Goal: Task Accomplishment & Management: Manage account settings

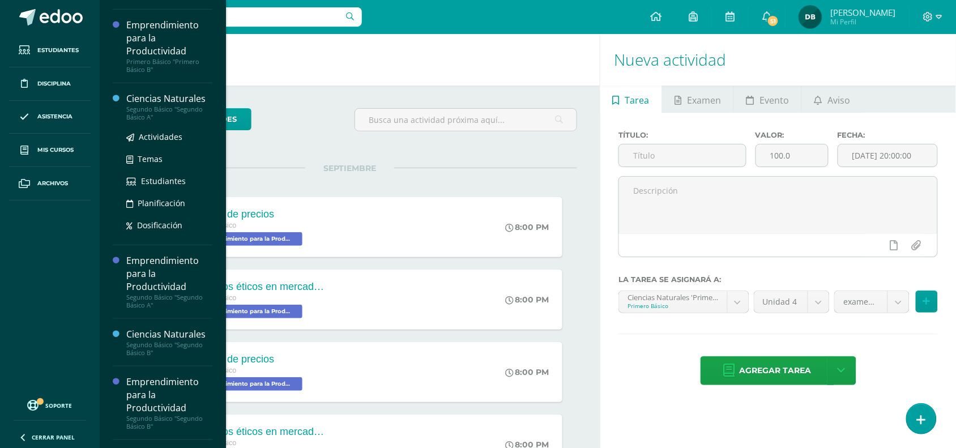
scroll to position [159, 0]
click at [148, 111] on div "Segundo Básico "Segundo Básico A"" at bounding box center [169, 115] width 86 height 16
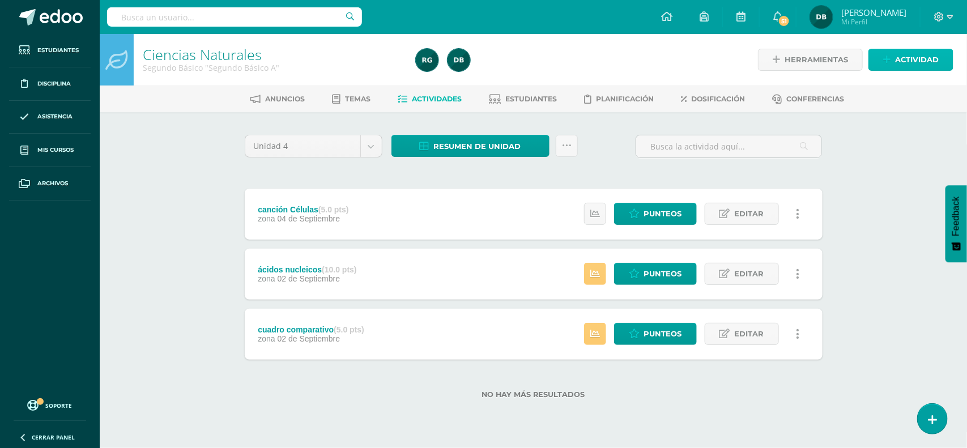
click at [907, 60] on span "Actividad" at bounding box center [917, 59] width 44 height 21
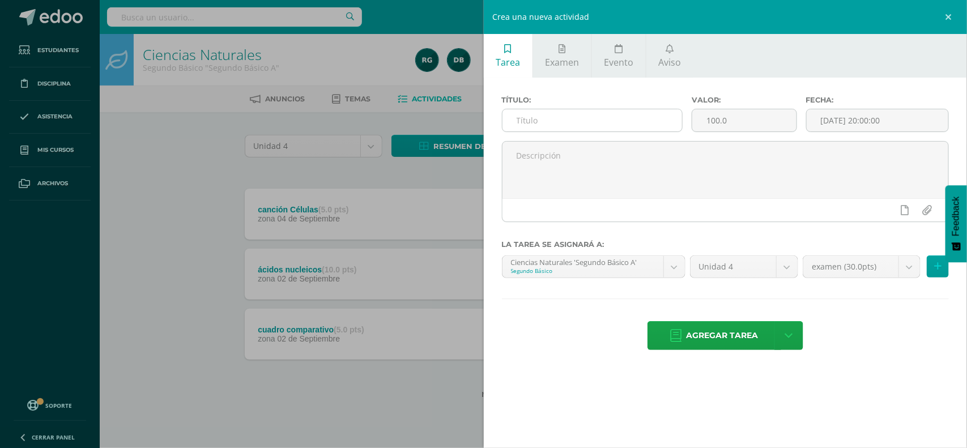
click at [616, 129] on input "text" at bounding box center [593, 120] width 180 height 22
type input "sistema nervioso"
drag, startPoint x: 762, startPoint y: 125, endPoint x: 596, endPoint y: 58, distance: 179.0
click at [596, 58] on div "Tarea Examen Evento Aviso Título: sistema nervioso Valor: 100.0 Fecha: 2025-09-…" at bounding box center [726, 202] width 484 height 337
type input "5"
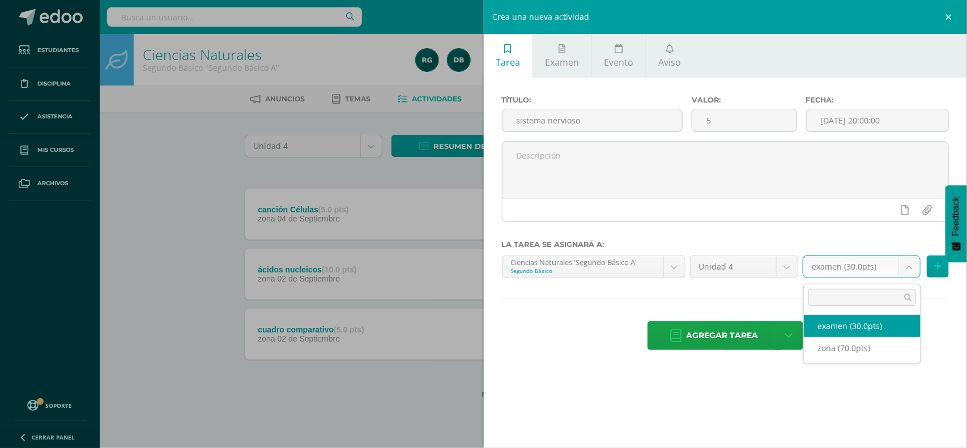
click at [919, 272] on body "Estudiantes Disciplina Asistencia Mis cursos Archivos Soporte Centro de ayuda Ú…" at bounding box center [483, 217] width 967 height 435
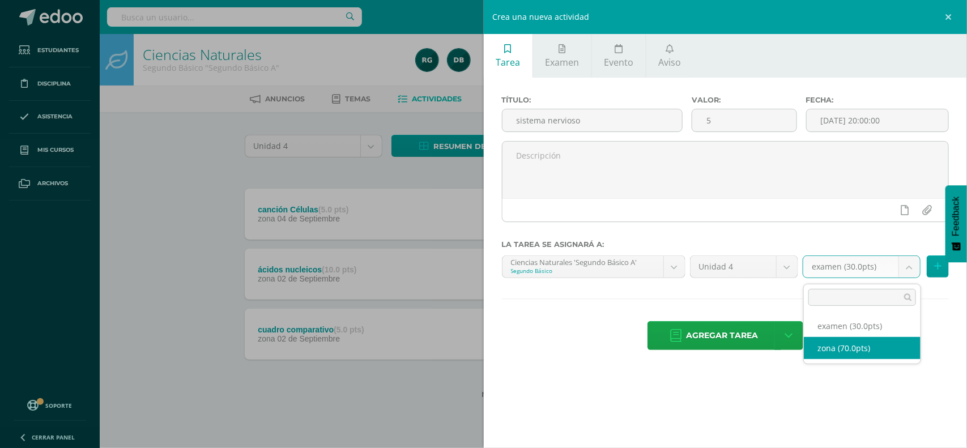
select select "108178"
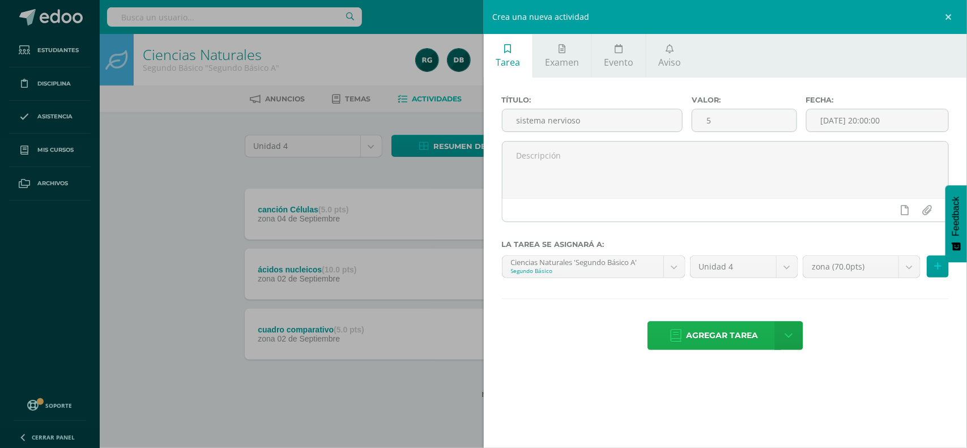
click at [718, 350] on span "Agregar tarea" at bounding box center [723, 336] width 72 height 28
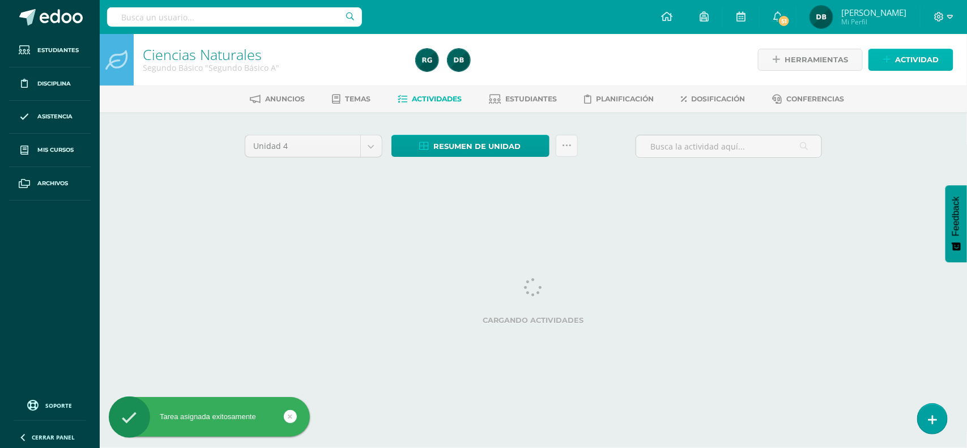
click at [899, 63] on span "Actividad" at bounding box center [917, 59] width 44 height 21
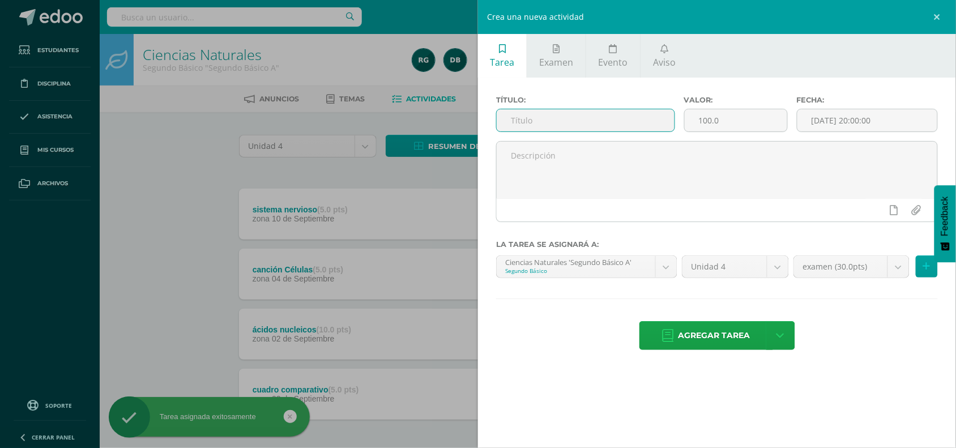
click at [663, 116] on input "text" at bounding box center [586, 120] width 178 height 22
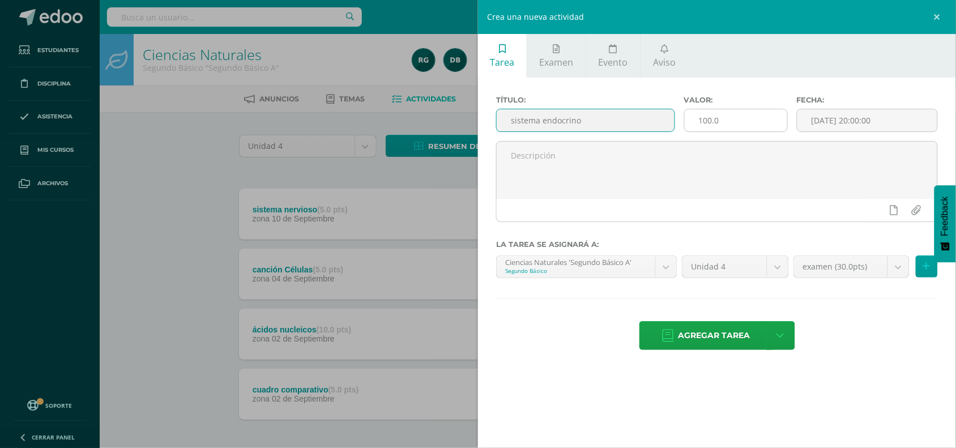
type input "sistema endocrino"
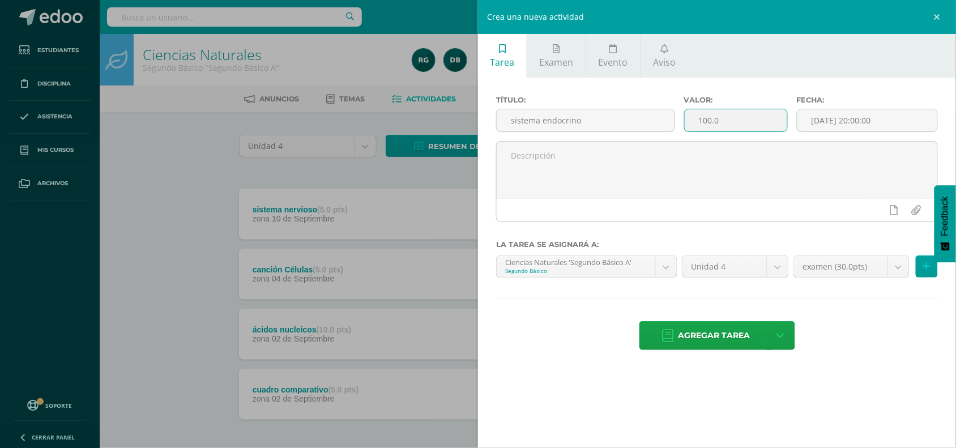
drag, startPoint x: 735, startPoint y: 126, endPoint x: 502, endPoint y: 49, distance: 246.0
click at [502, 49] on div "Tarea Examen Evento Aviso Título: sistema endocrino Valor: 100.0 Fecha: 2025-09…" at bounding box center [717, 202] width 478 height 337
type input "5"
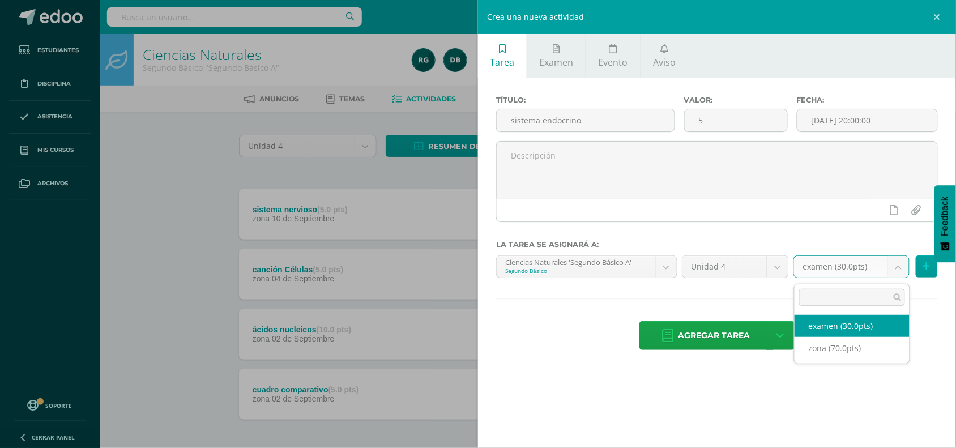
click at [904, 264] on body "Tarea asignada exitosamente Estudiantes Disciplina Asistencia Mis cursos Archiv…" at bounding box center [478, 247] width 956 height 495
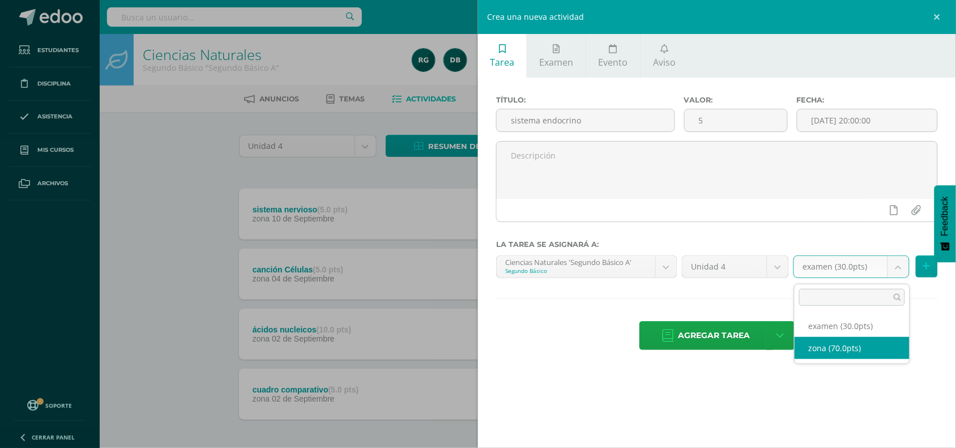
select select "108178"
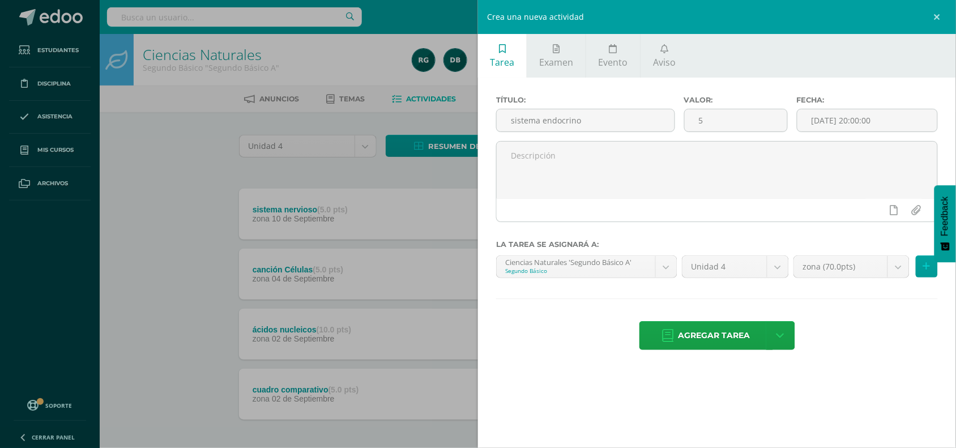
click at [720, 322] on div "Título: sistema endocrino Valor: 5 Fecha: 2025-09-10 20:00:00 La tarea se asign…" at bounding box center [717, 224] width 478 height 293
click at [723, 342] on span "Agregar tarea" at bounding box center [715, 336] width 72 height 28
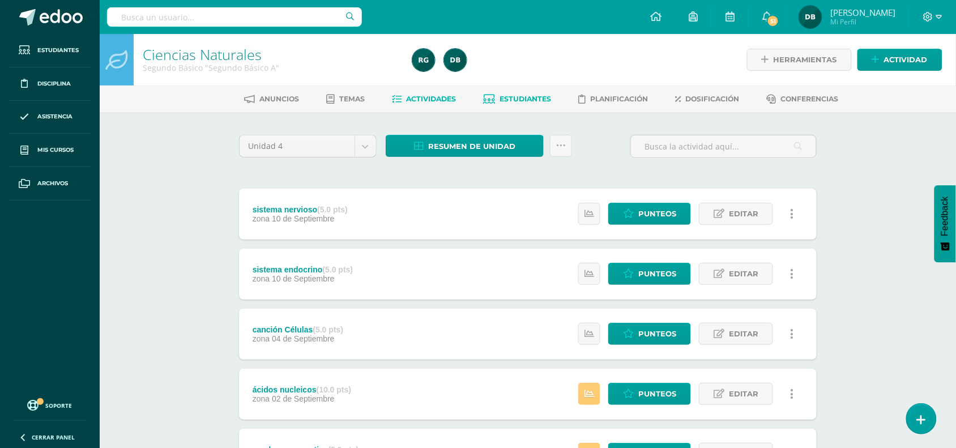
click at [522, 103] on link "Estudiantes" at bounding box center [518, 99] width 68 height 18
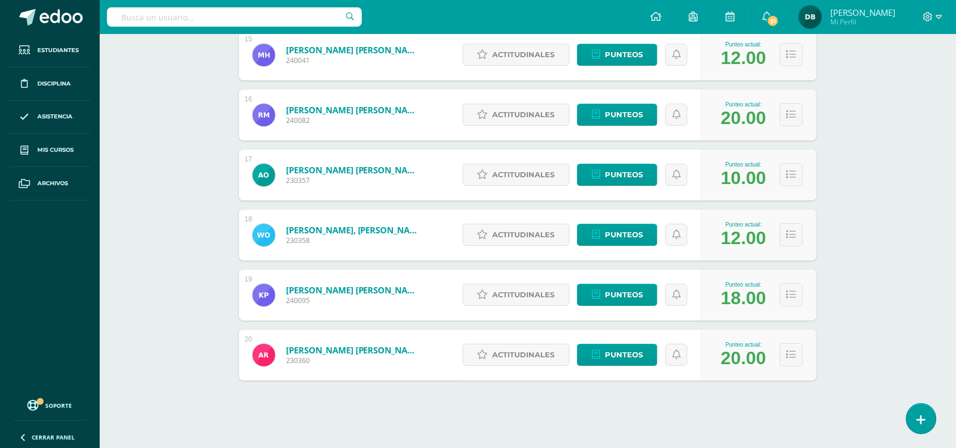
scroll to position [1061, 0]
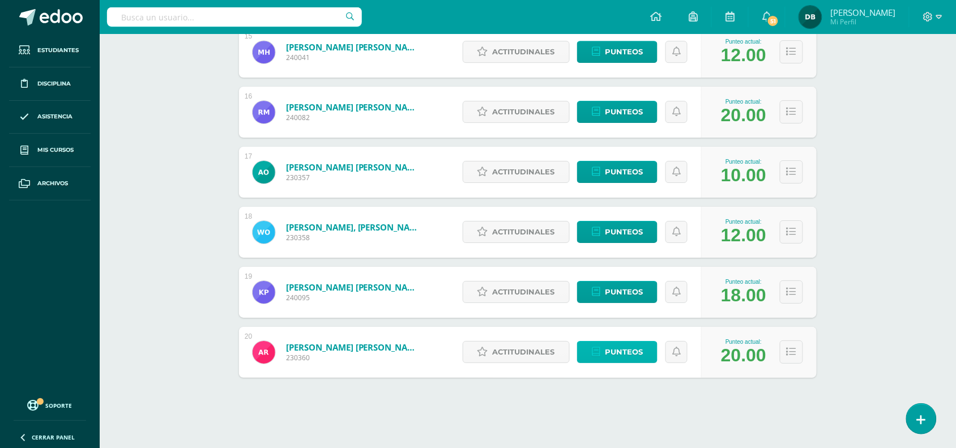
click at [633, 351] on span "Punteos" at bounding box center [624, 352] width 38 height 21
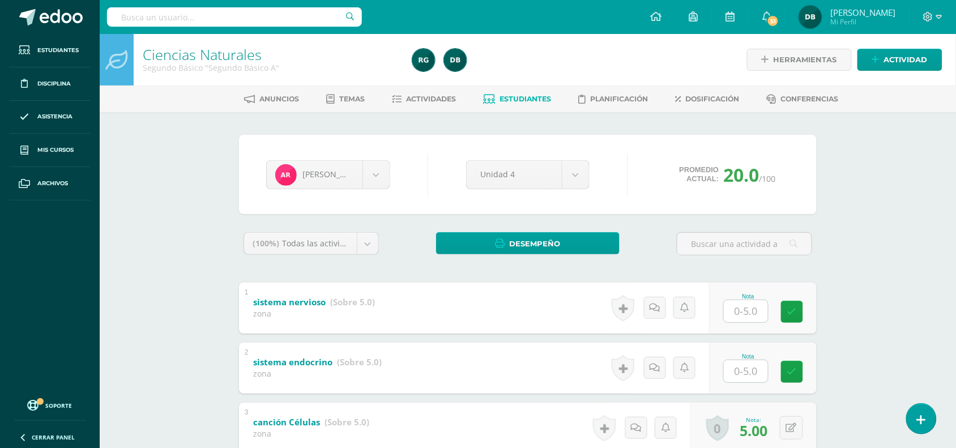
click at [734, 383] on div "Nota" at bounding box center [763, 368] width 108 height 51
click at [748, 377] on input "text" at bounding box center [752, 371] width 45 height 23
type input "5"
click at [748, 313] on input "text" at bounding box center [752, 311] width 45 height 23
type input "0"
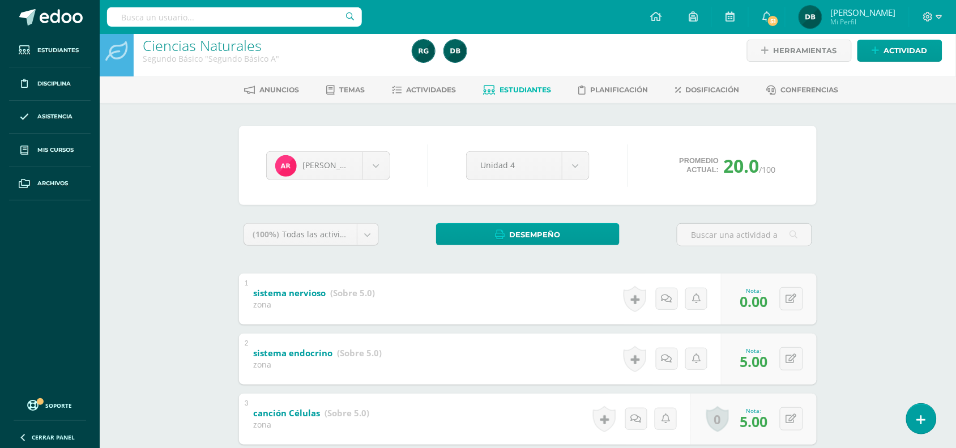
scroll to position [8, 0]
click at [664, 248] on div "(100%) Todas las actividades de esta unidad Todas las actividades de esta unida…" at bounding box center [528, 240] width 578 height 32
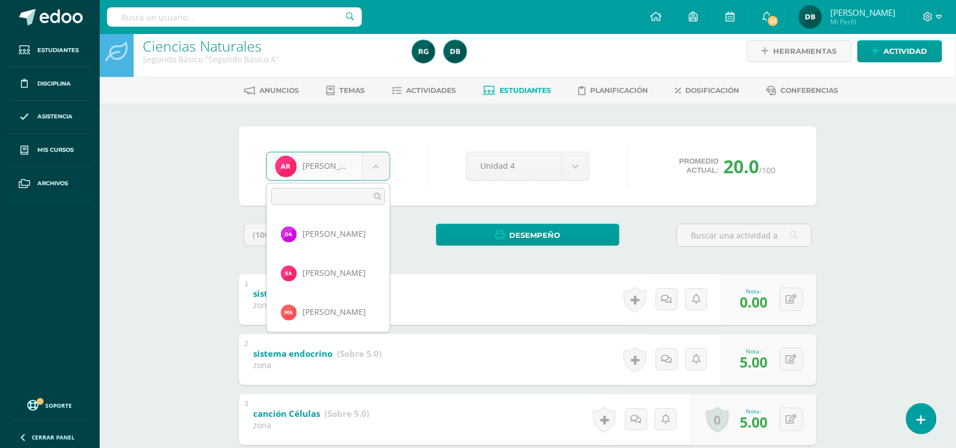
click at [385, 161] on body "Estudiantes Disciplina Asistencia Mis cursos Archivos Soporte Centro de ayuda Ú…" at bounding box center [478, 316] width 956 height 649
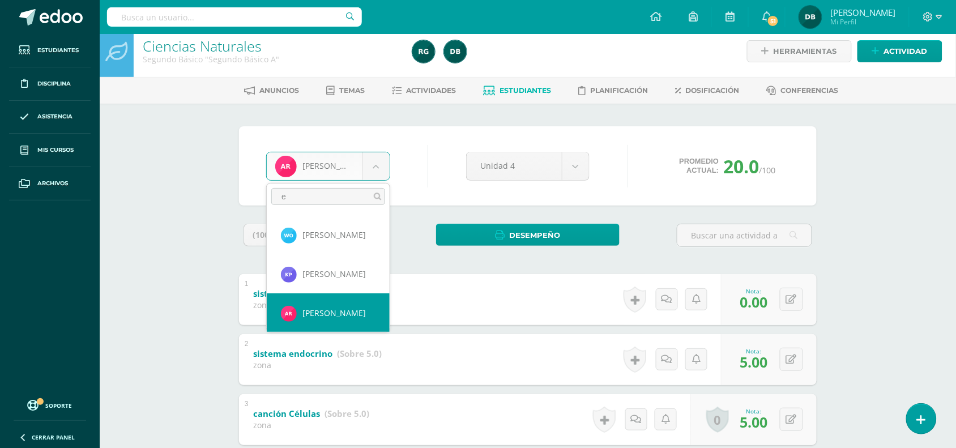
scroll to position [0, 0]
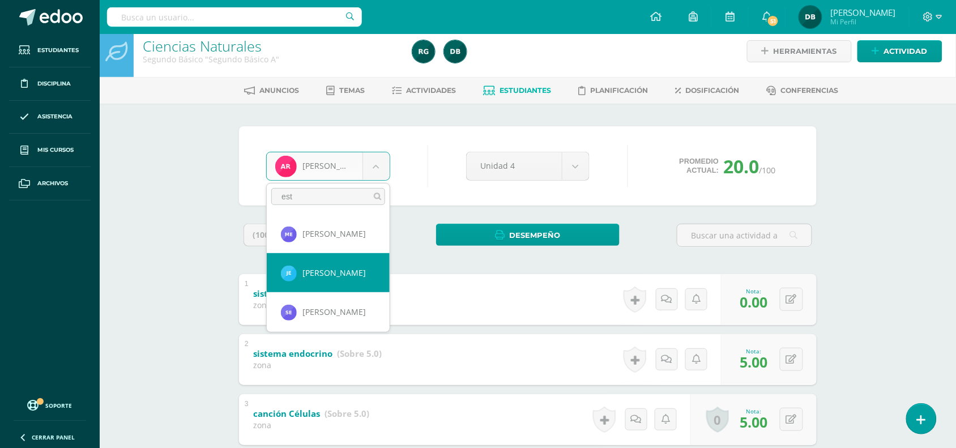
type input "est"
select select "219"
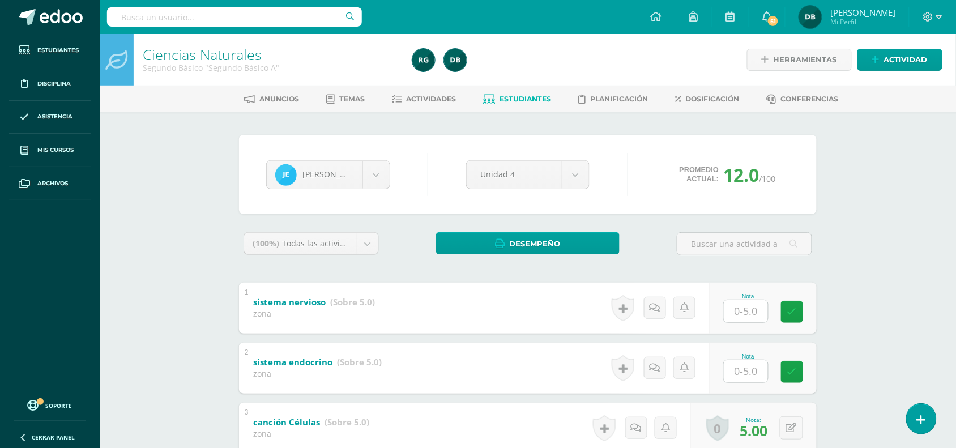
scroll to position [27, 0]
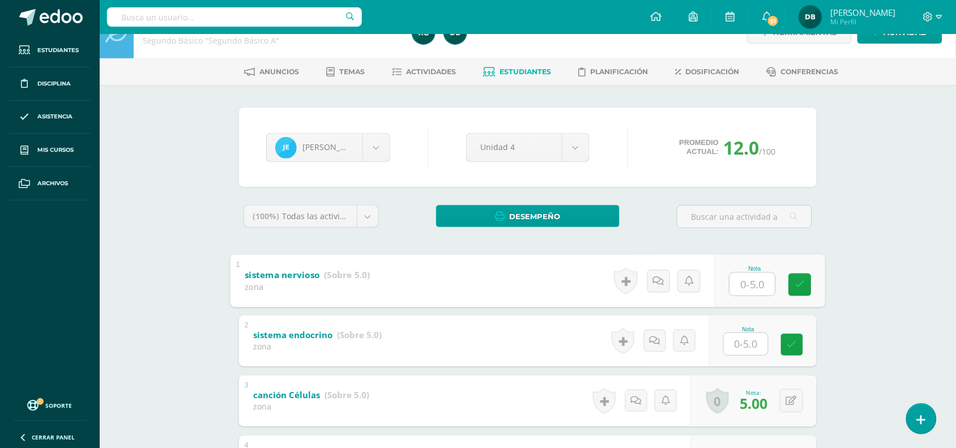
click at [754, 283] on input "text" at bounding box center [752, 284] width 45 height 23
type input "2"
type input "1"
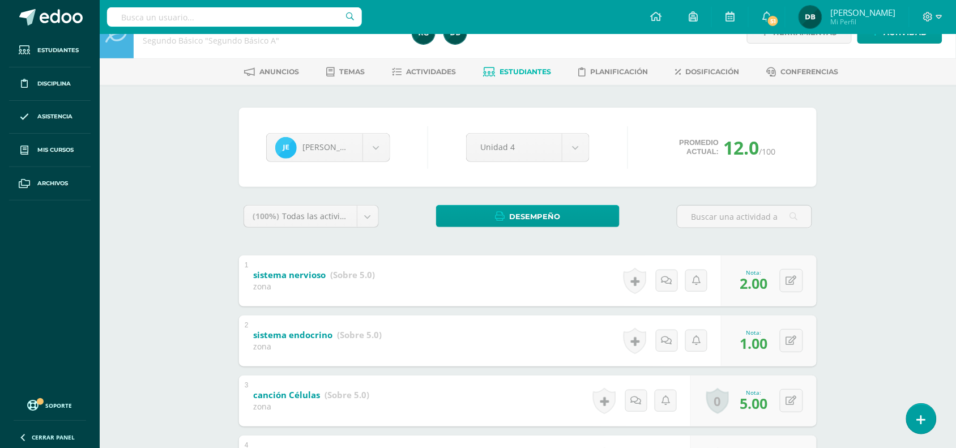
click at [386, 131] on div "Jorge Estrada Oscar Aguilar Santiago Alvizures Matías Andrade Daniela Baten Mad…" at bounding box center [528, 147] width 533 height 43
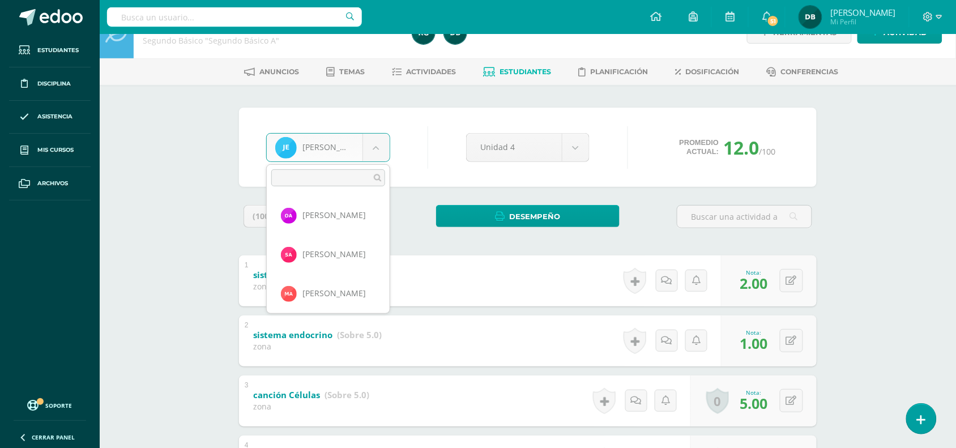
click at [381, 157] on body "Estudiantes Disciplina Asistencia Mis cursos Archivos Soporte Centro de ayuda Ú…" at bounding box center [478, 297] width 956 height 649
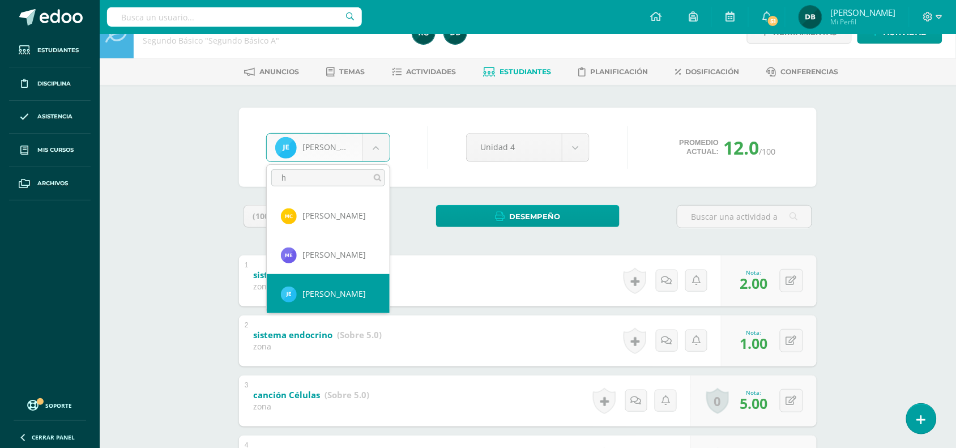
scroll to position [0, 0]
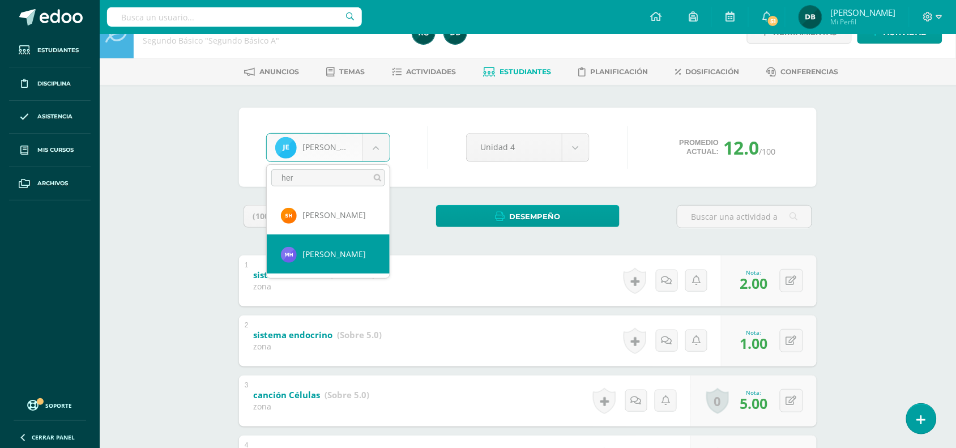
type input "her"
select select "1141"
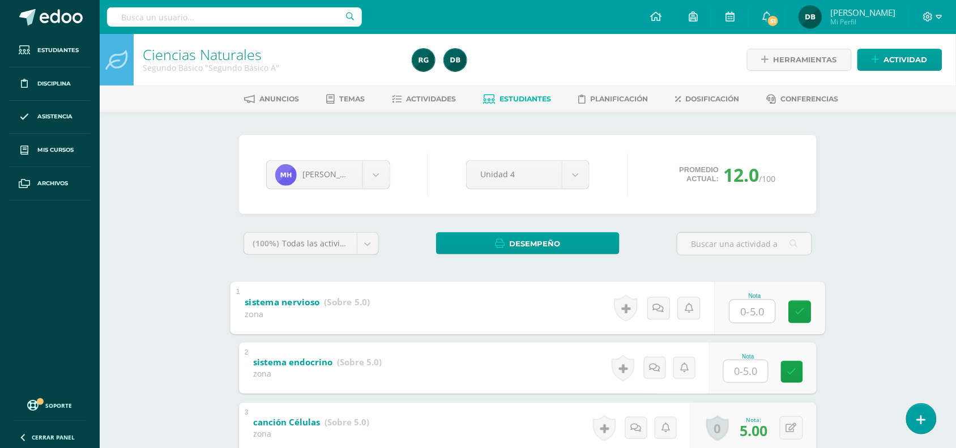
click at [756, 312] on input "text" at bounding box center [752, 311] width 45 height 23
type input "5"
type input "2"
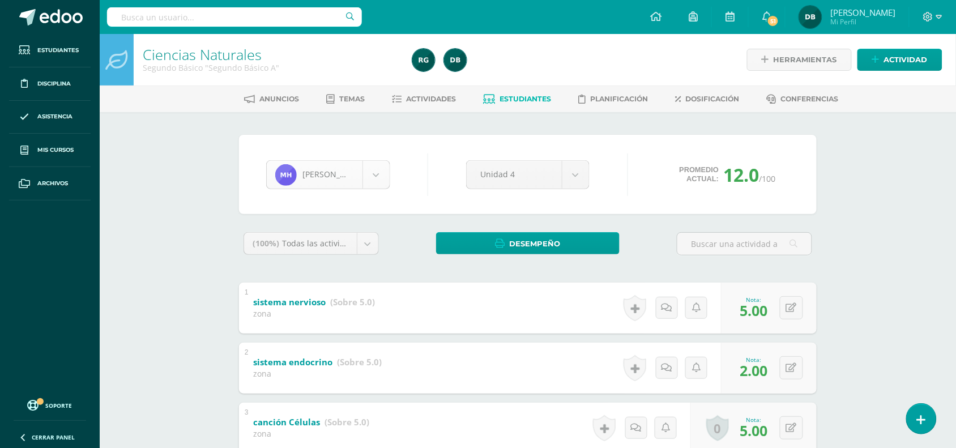
scroll to position [468, 0]
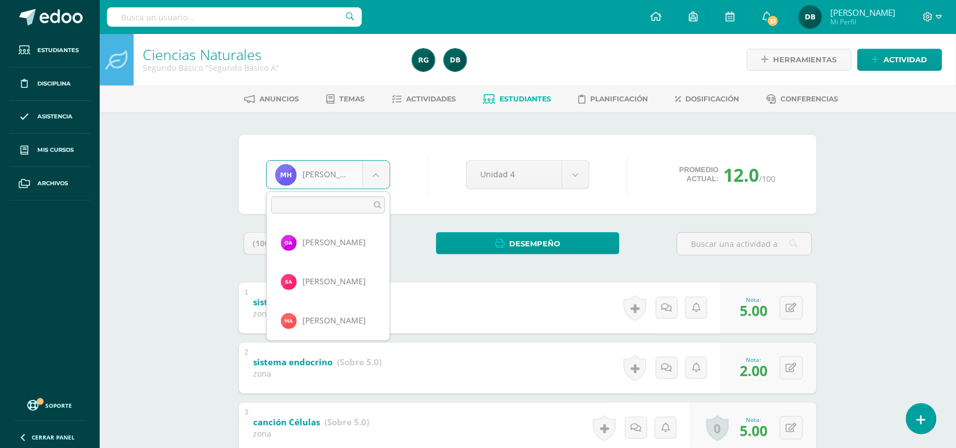
click at [367, 173] on body "Estudiantes Disciplina Asistencia Mis cursos Archivos Soporte Centro de ayuda Ú…" at bounding box center [478, 324] width 956 height 649
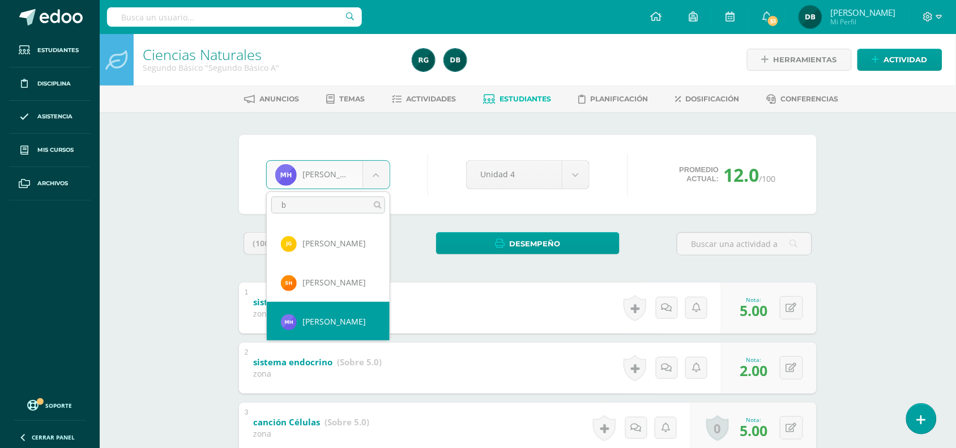
scroll to position [0, 0]
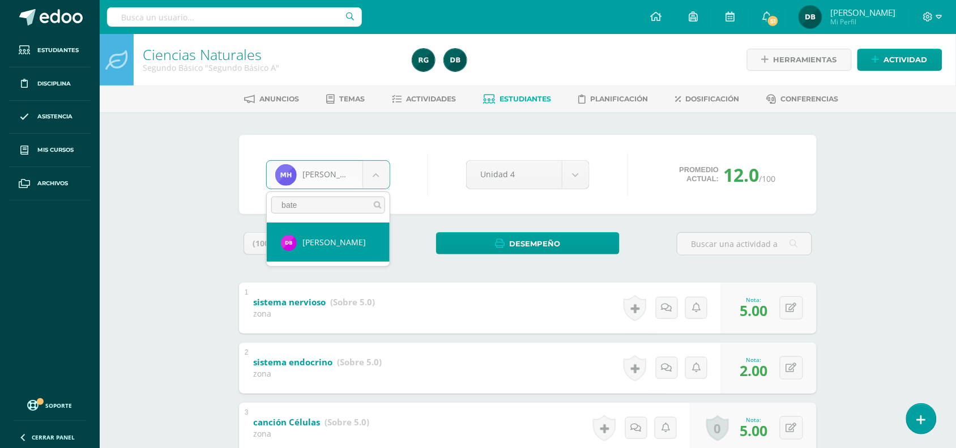
type input "bate"
select select "1225"
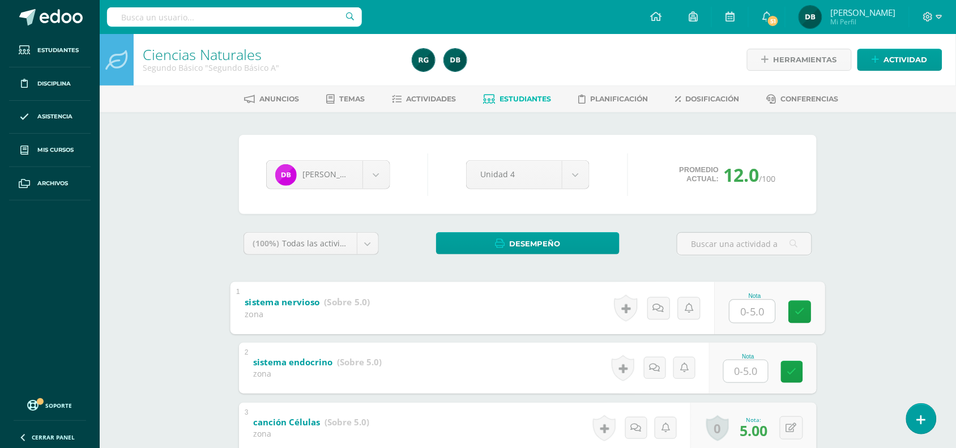
click at [752, 317] on input "text" at bounding box center [752, 311] width 45 height 23
type input "2"
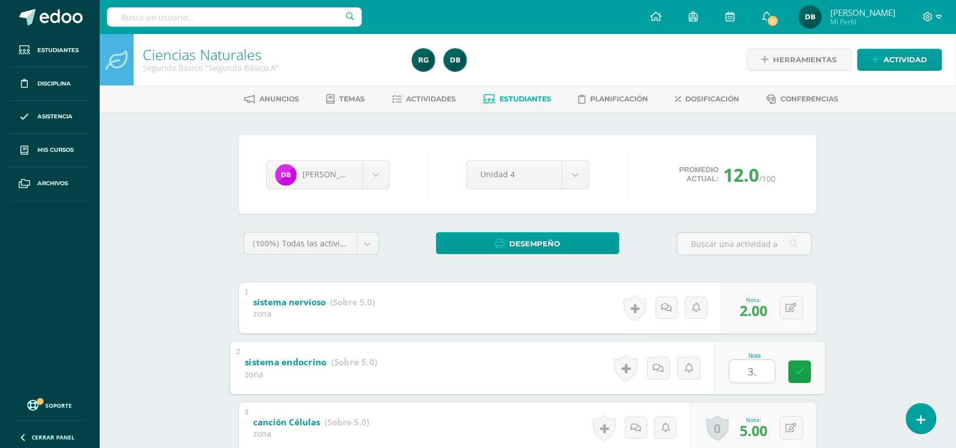
type input "3.5"
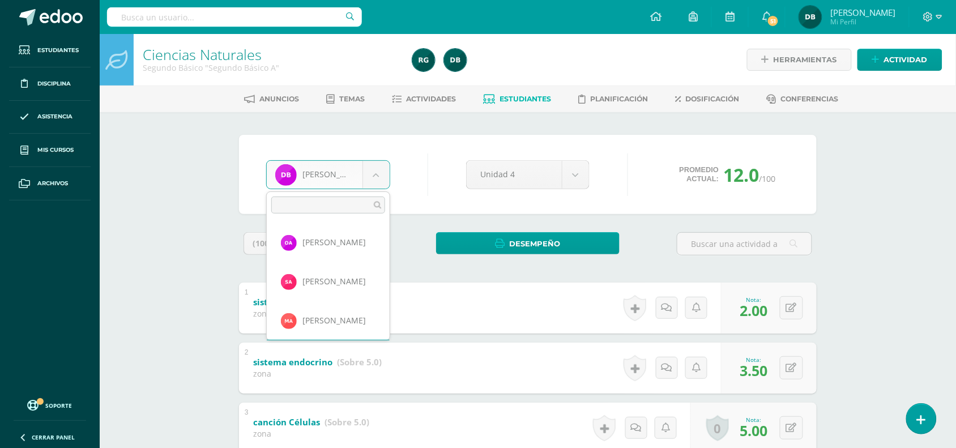
click at [378, 168] on body "Estudiantes Disciplina Asistencia Mis cursos Archivos Soporte Centro de ayuda Ú…" at bounding box center [478, 324] width 956 height 649
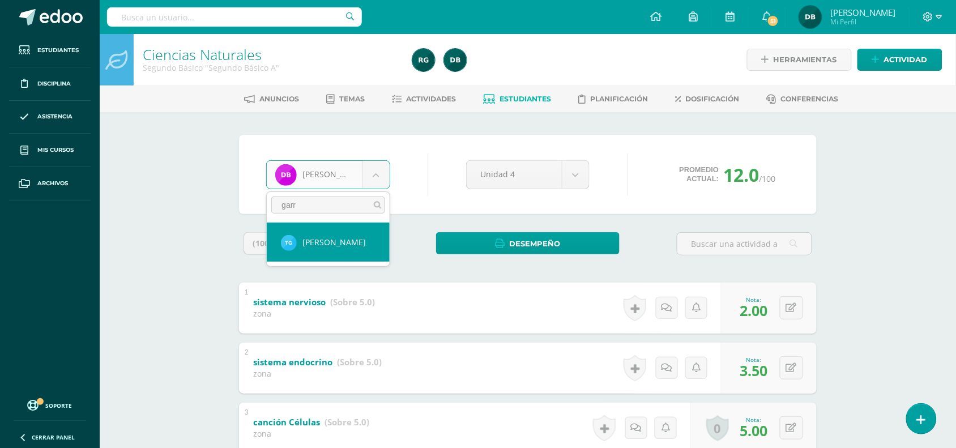
type input "garr"
select select "545"
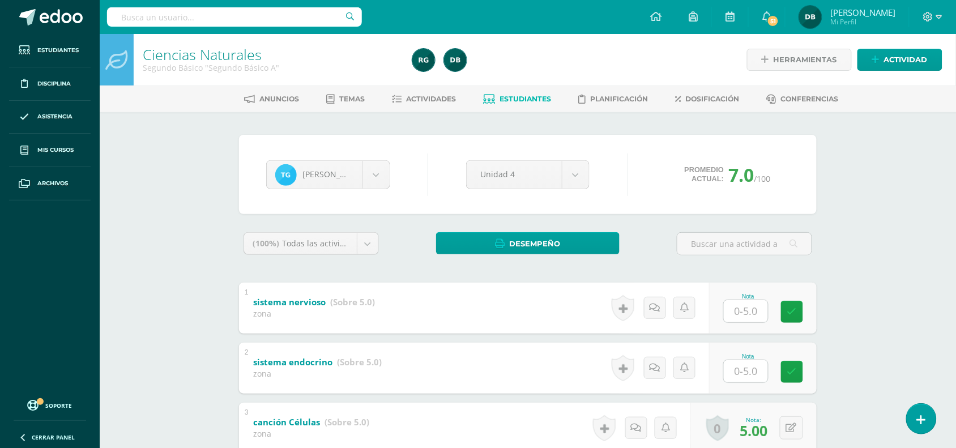
click at [753, 326] on div "Nota" at bounding box center [763, 308] width 108 height 51
click at [756, 312] on input "text" at bounding box center [752, 311] width 45 height 23
type input "0"
type input "2"
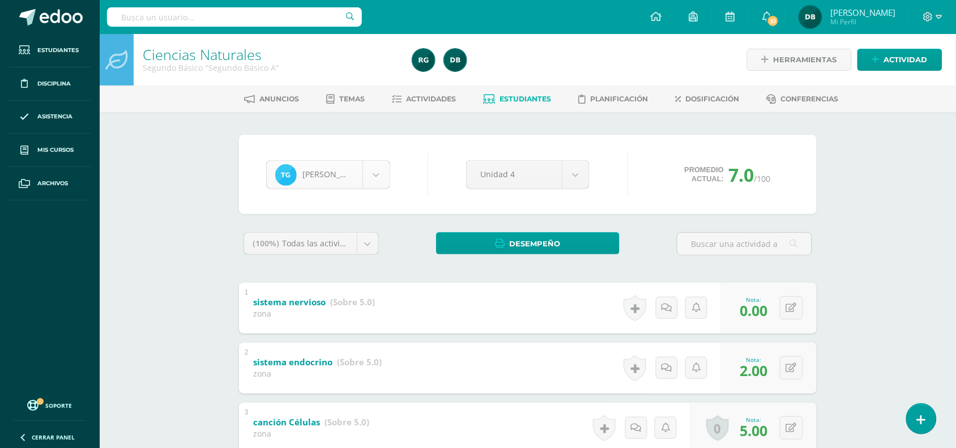
click at [372, 178] on body "Estudiantes Disciplina Asistencia Mis cursos Archivos Soporte Centro de ayuda Ú…" at bounding box center [478, 324] width 956 height 649
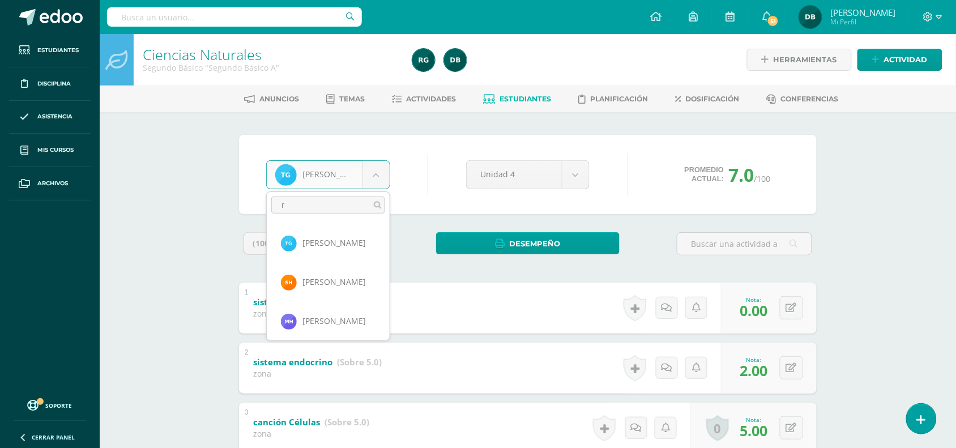
scroll to position [0, 0]
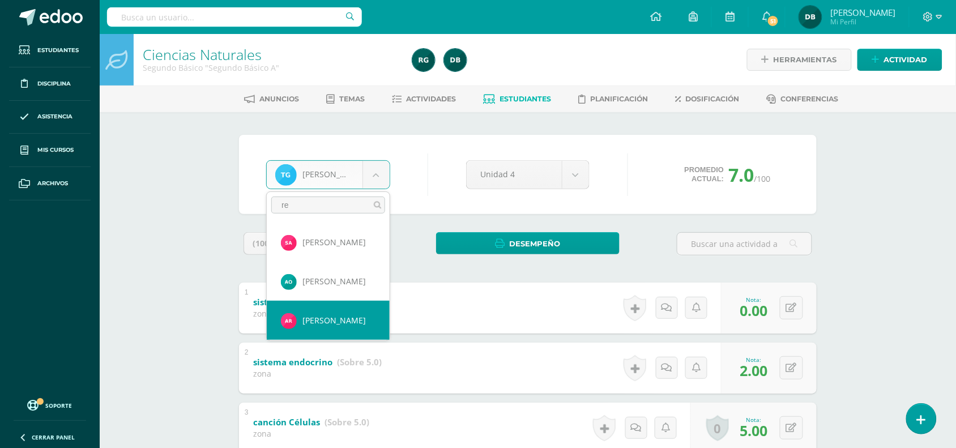
type input "re"
select select "540"
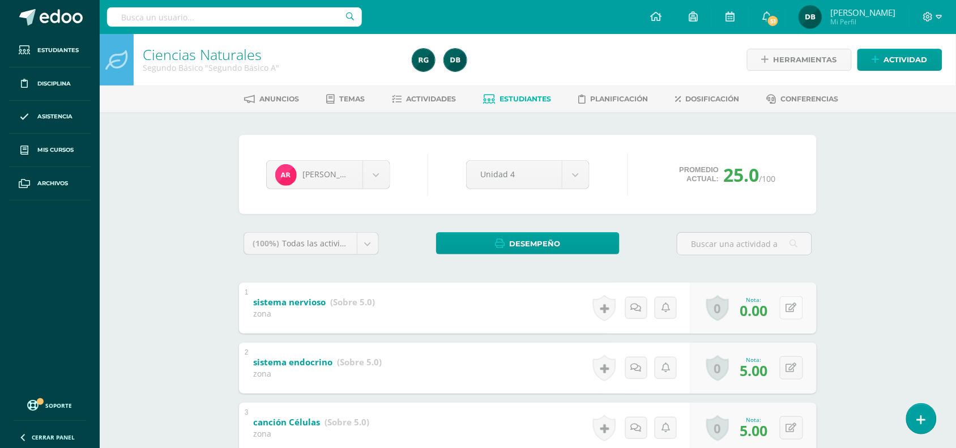
click at [793, 312] on button at bounding box center [791, 307] width 23 height 23
type input "5"
click at [383, 170] on body "Estudiantes Disciplina Asistencia Mis cursos Archivos Soporte Centro de ayuda Ú…" at bounding box center [478, 324] width 956 height 649
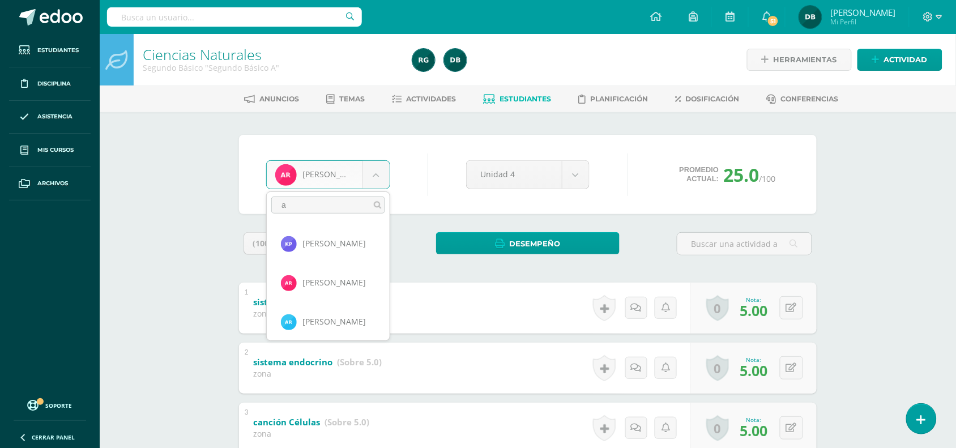
scroll to position [0, 0]
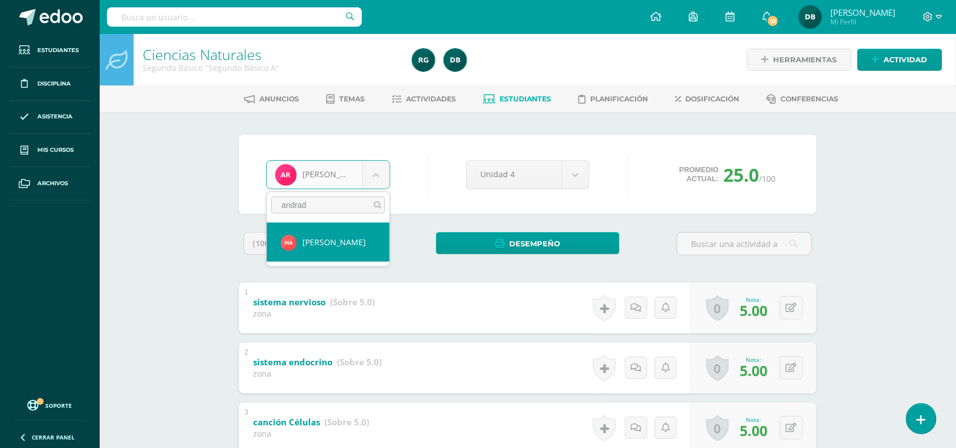
type input "andrad"
select select "221"
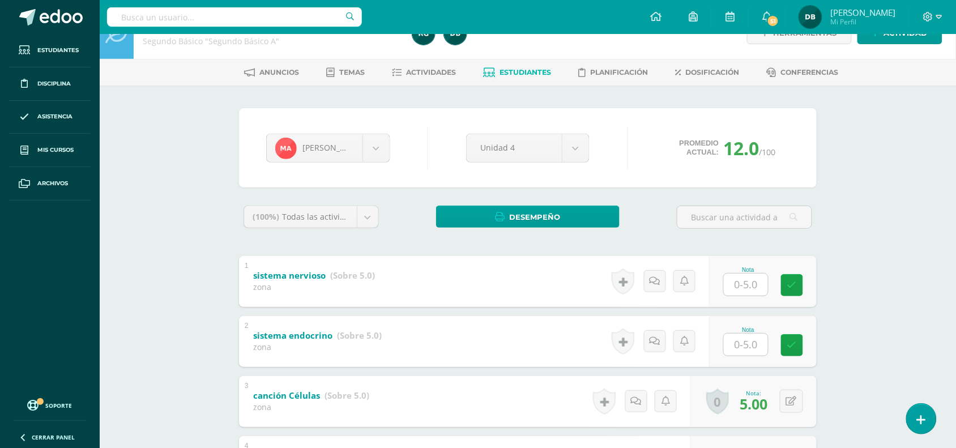
scroll to position [29, 0]
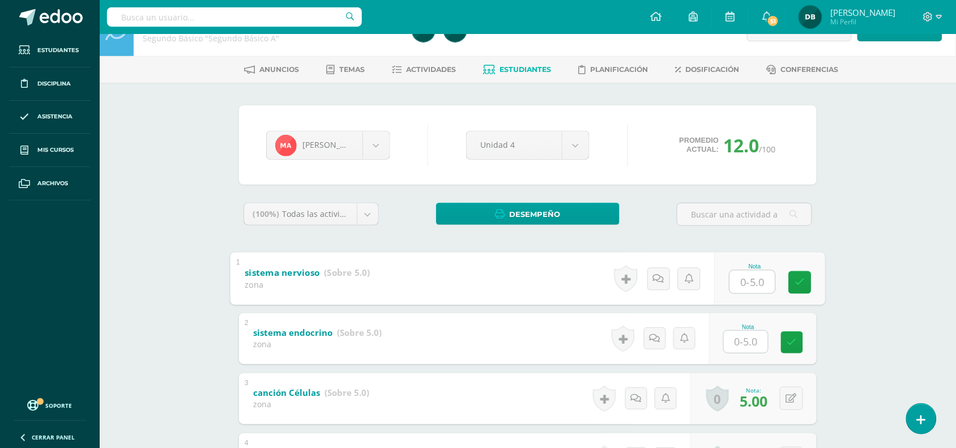
click at [747, 286] on input "text" at bounding box center [752, 281] width 45 height 23
type input "5"
type input "0.5"
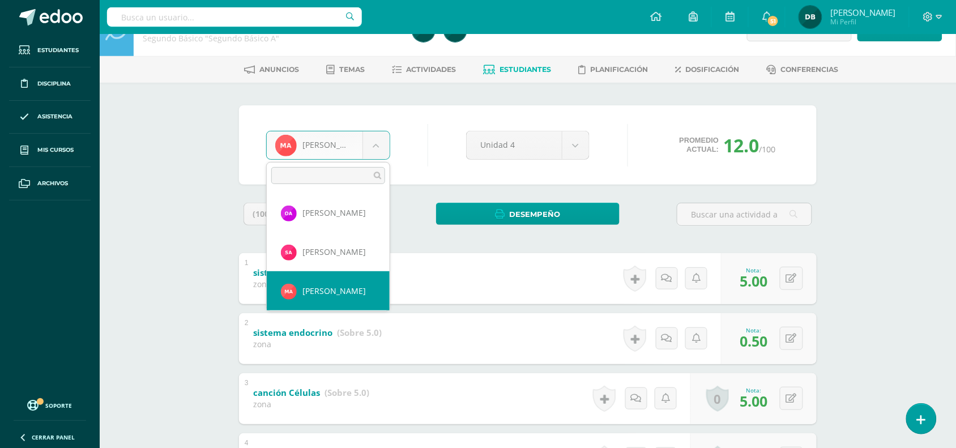
click at [380, 139] on body "Estudiantes Disciplina Asistencia Mis cursos Archivos Soporte Centro de ayuda Ú…" at bounding box center [478, 295] width 956 height 649
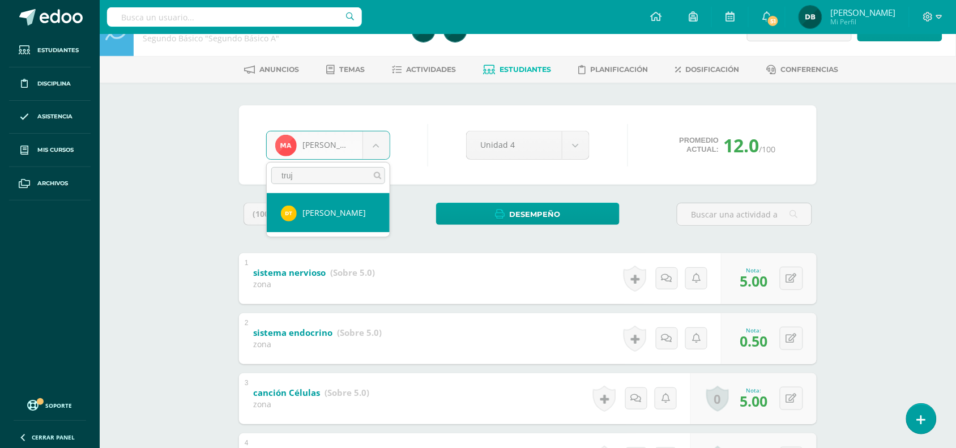
type input "truj"
select select "1270"
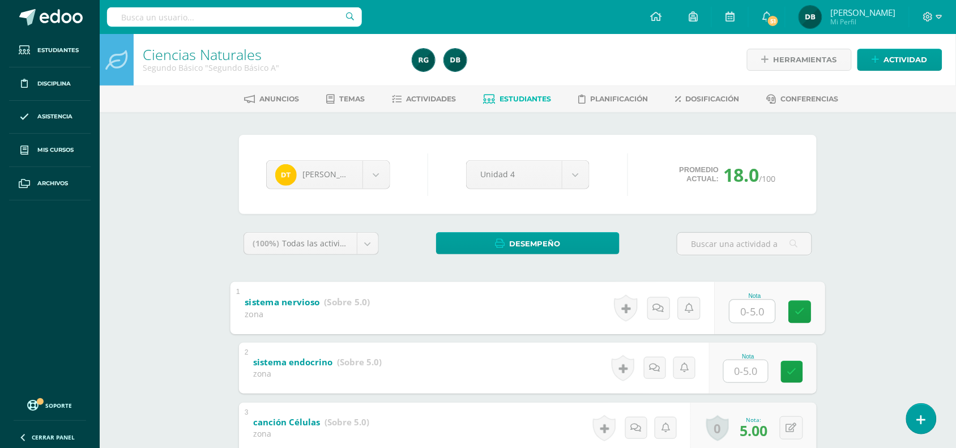
click at [755, 309] on input "text" at bounding box center [752, 311] width 45 height 23
type input "0"
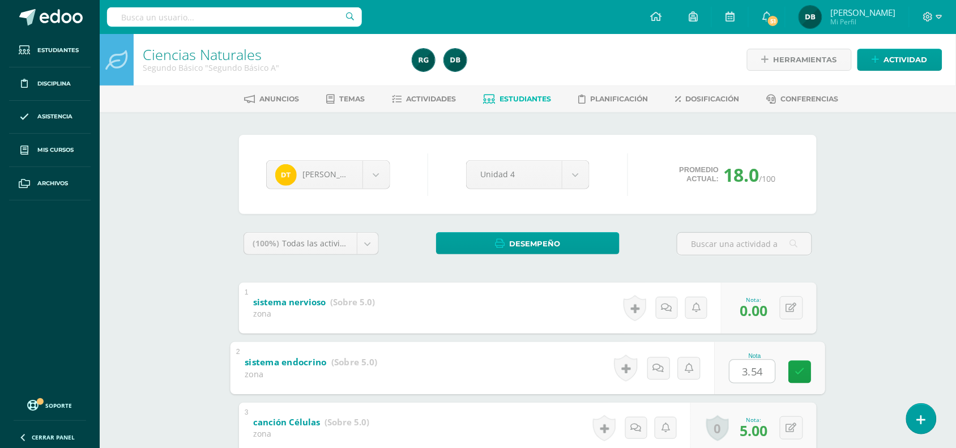
type input "3.5"
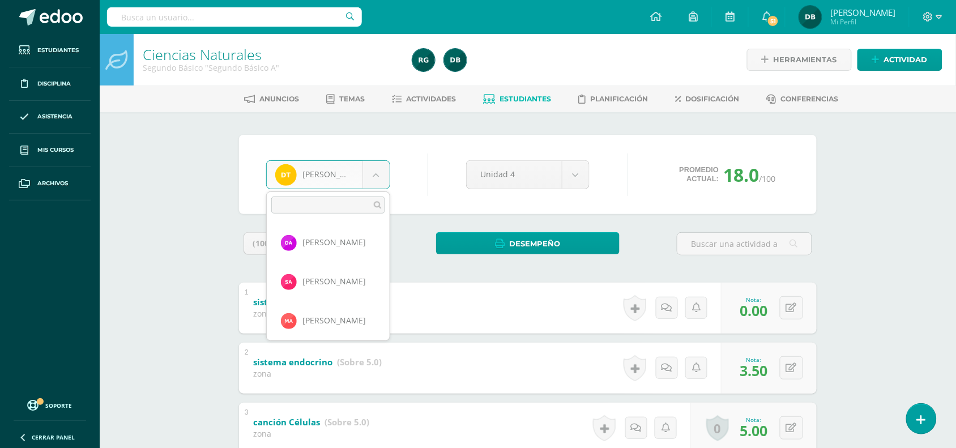
click at [380, 180] on body "Estudiantes Disciplina Asistencia Mis cursos Archivos Soporte Centro de ayuda Ú…" at bounding box center [478, 324] width 956 height 649
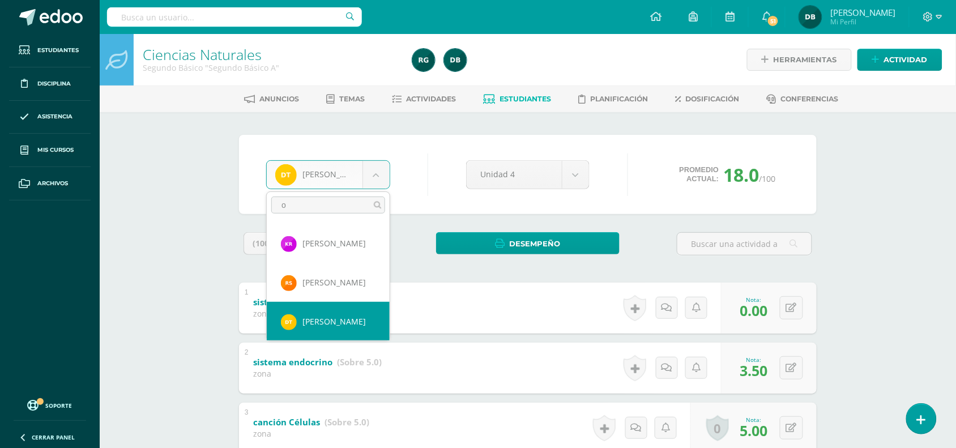
scroll to position [0, 0]
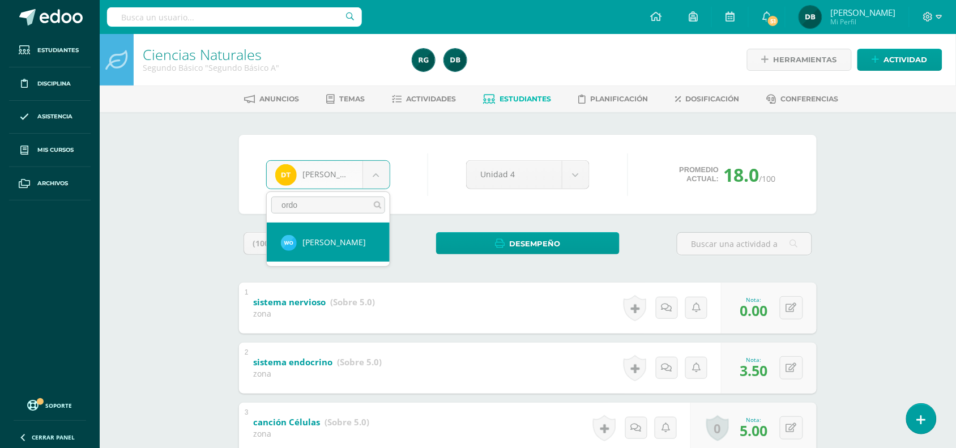
type input "ordo"
select select "237"
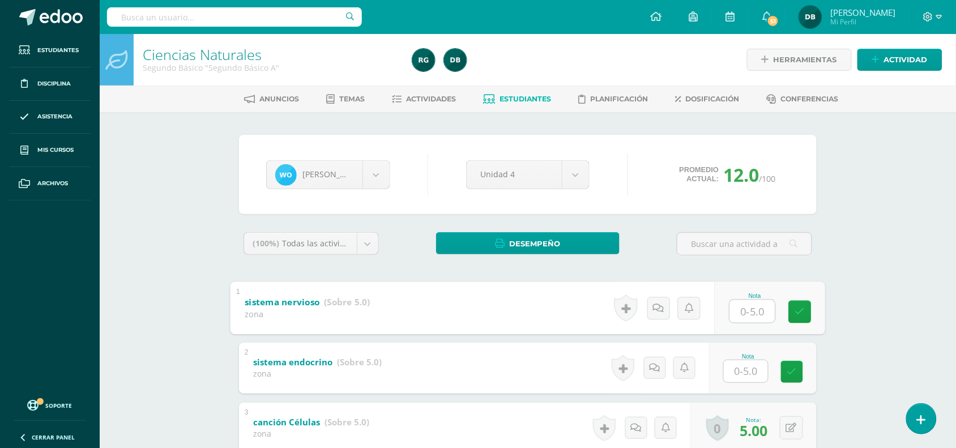
click at [742, 304] on input "text" at bounding box center [752, 311] width 45 height 23
type input "5"
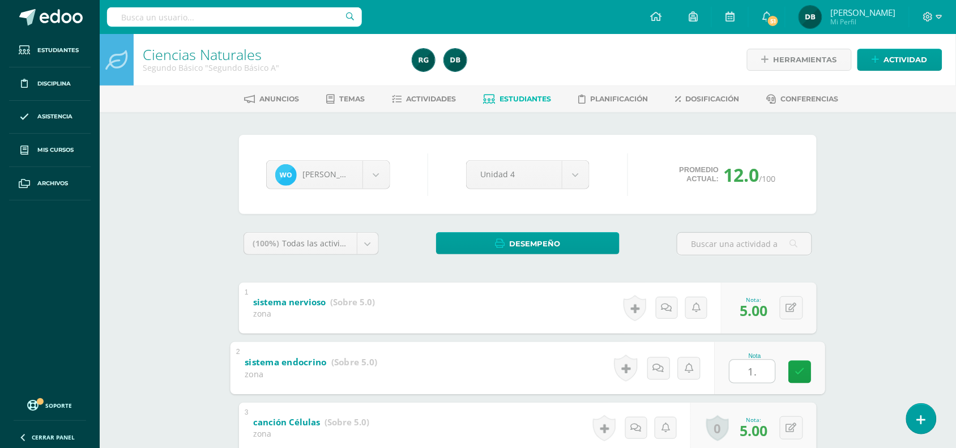
type input "1.5"
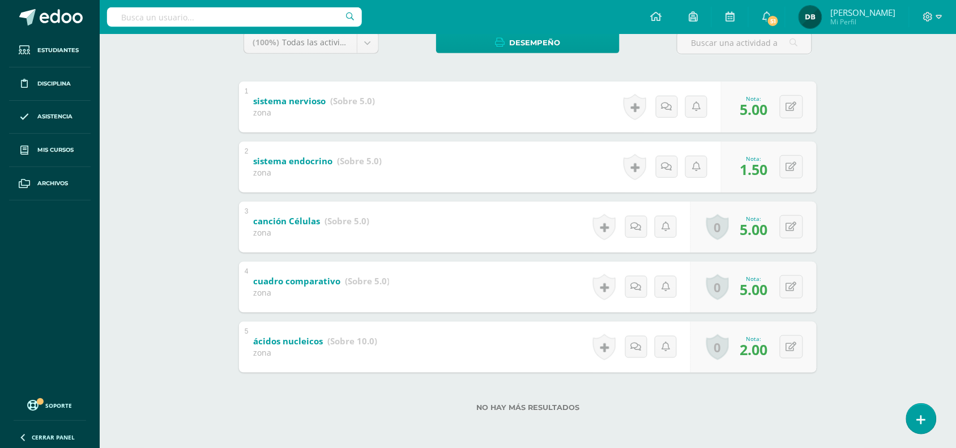
drag, startPoint x: 752, startPoint y: 296, endPoint x: 897, endPoint y: 98, distance: 245.3
click at [897, 98] on div "Ciencias Naturales Segundo Básico "Segundo Básico A" Herramientas Detalle de as…" at bounding box center [528, 140] width 857 height 615
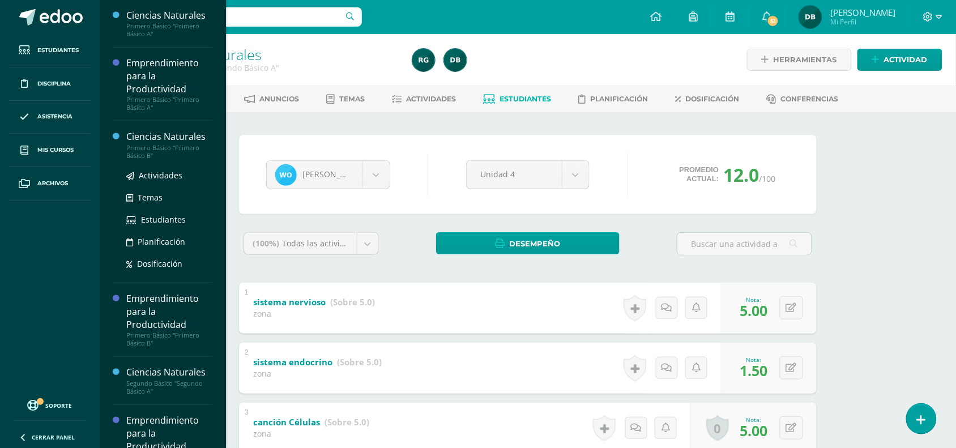
click at [154, 142] on div "Ciencias Naturales" at bounding box center [169, 136] width 86 height 13
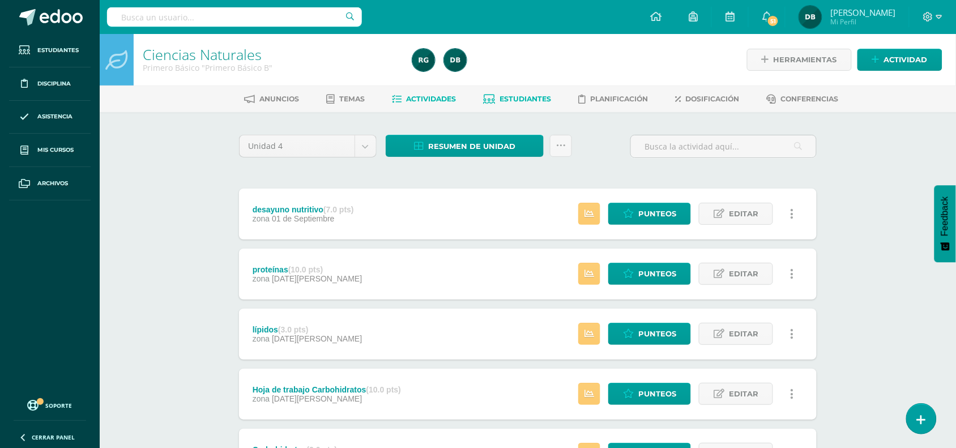
click at [505, 98] on span "Estudiantes" at bounding box center [526, 99] width 52 height 8
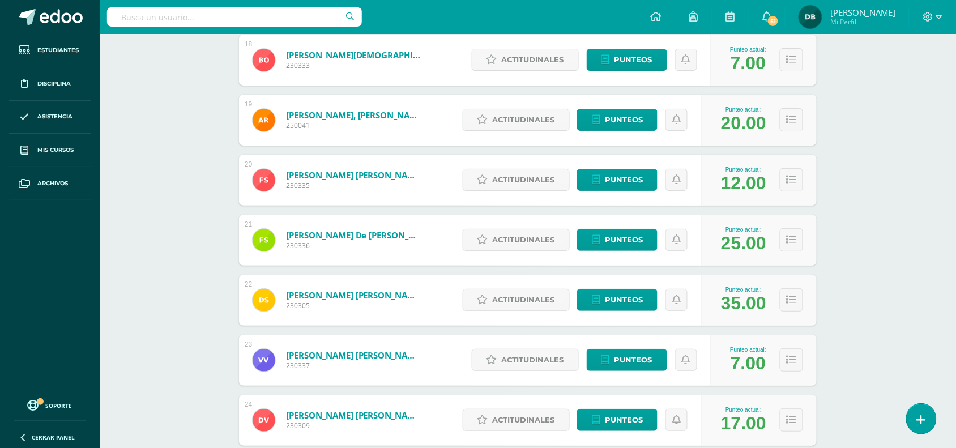
scroll to position [1233, 0]
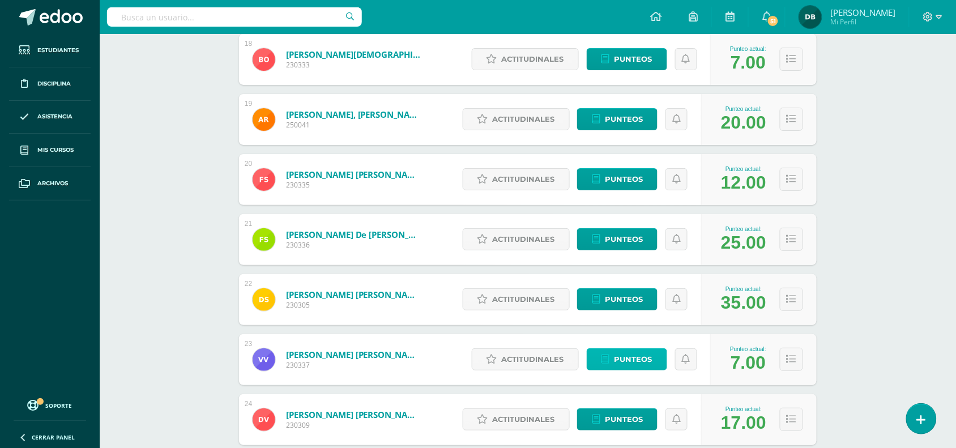
click at [630, 357] on span "Punteos" at bounding box center [634, 359] width 38 height 21
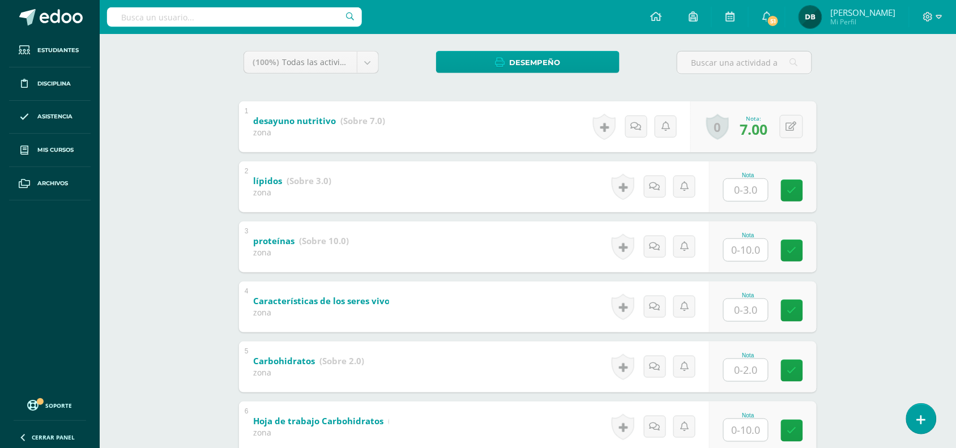
scroll to position [259, 0]
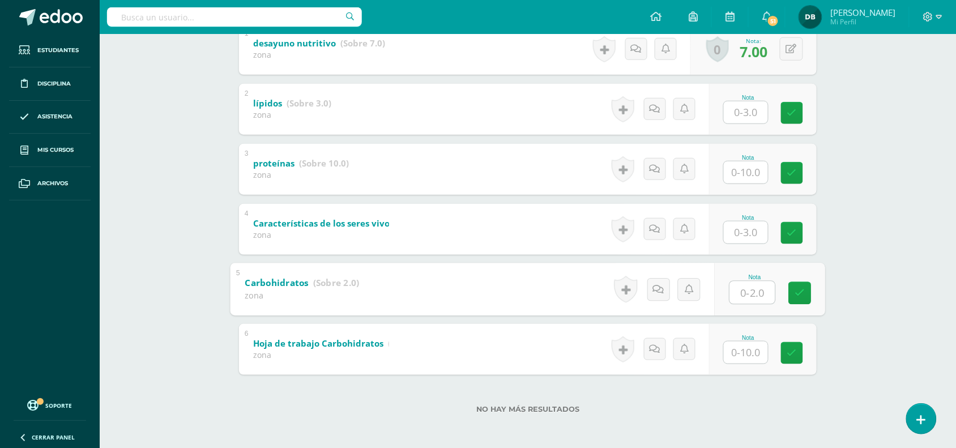
click at [753, 285] on input "text" at bounding box center [752, 292] width 45 height 23
type input "2"
click at [749, 230] on input "text" at bounding box center [752, 232] width 45 height 23
type input "3"
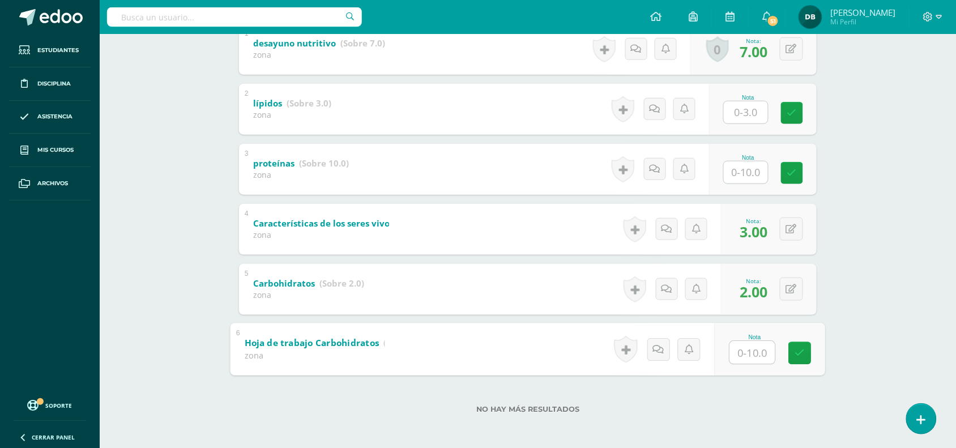
click at [755, 344] on input "text" at bounding box center [752, 352] width 45 height 23
type input "10"
click at [763, 165] on input "text" at bounding box center [752, 172] width 45 height 23
type input "10"
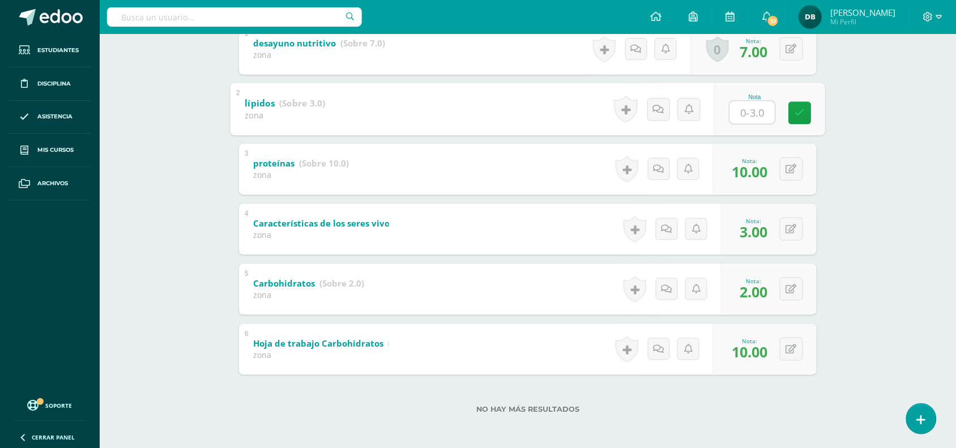
click at [752, 111] on input "text" at bounding box center [752, 112] width 45 height 23
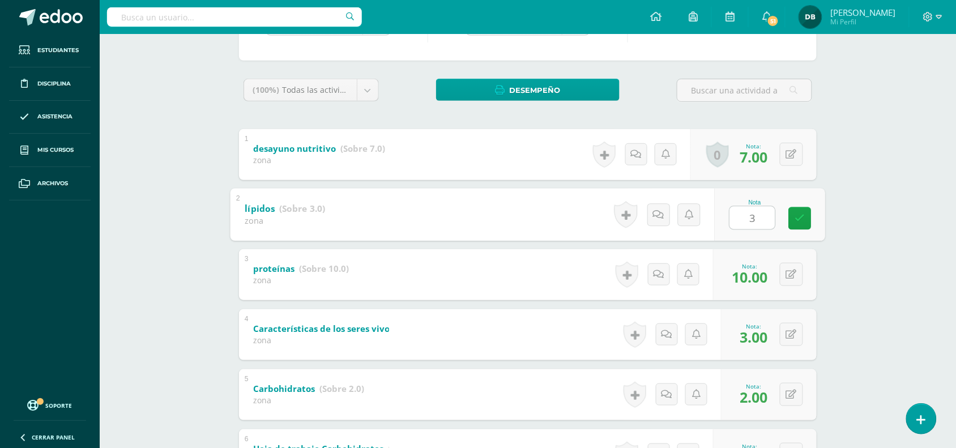
scroll to position [151, 0]
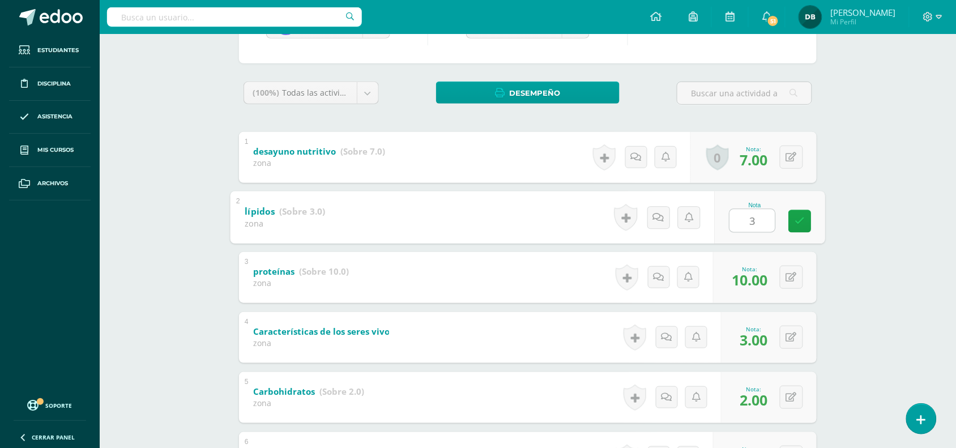
type input "3"
click at [752, 111] on div at bounding box center [744, 98] width 144 height 32
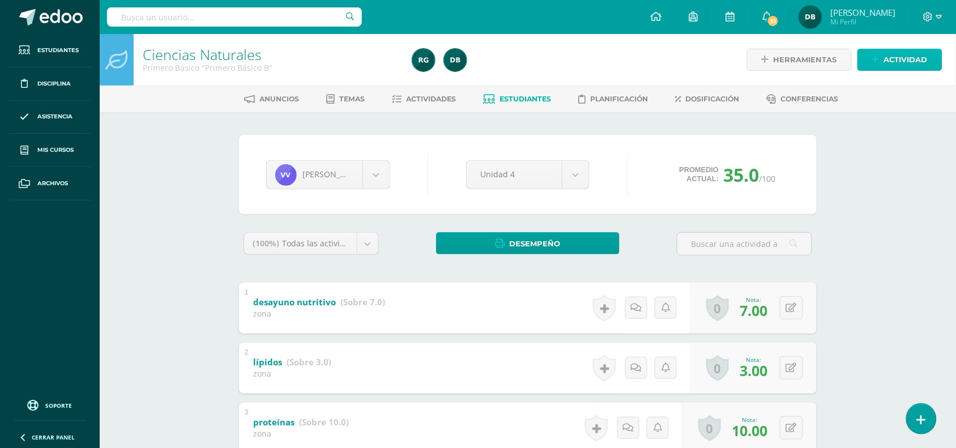
click at [919, 59] on span "Actividad" at bounding box center [906, 59] width 44 height 21
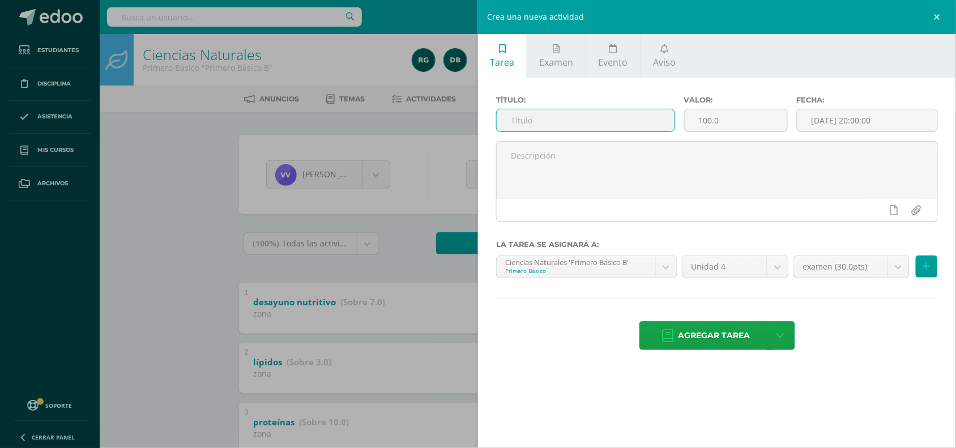
click at [613, 120] on input "text" at bounding box center [586, 120] width 178 height 22
type input "células"
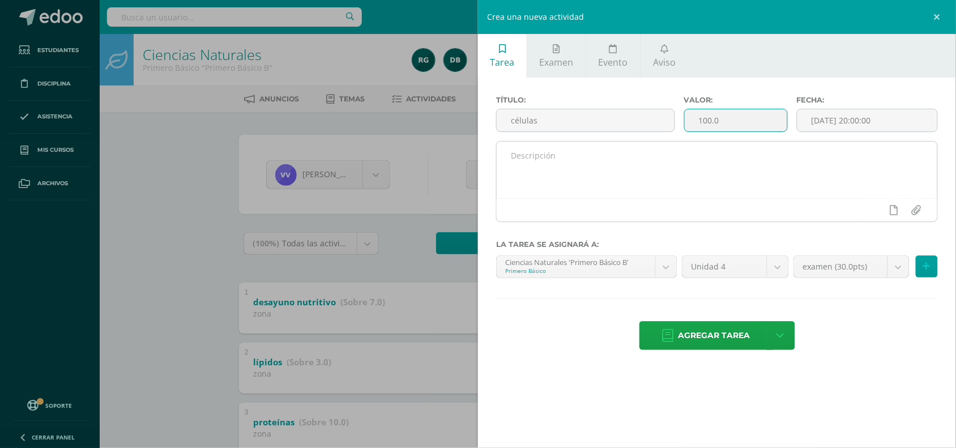
drag, startPoint x: 741, startPoint y: 126, endPoint x: 609, endPoint y: 150, distance: 134.1
click at [609, 150] on div "Título: células Valor: 100.0 Fecha: 2025-09-10 20:00:00" at bounding box center [717, 163] width 442 height 135
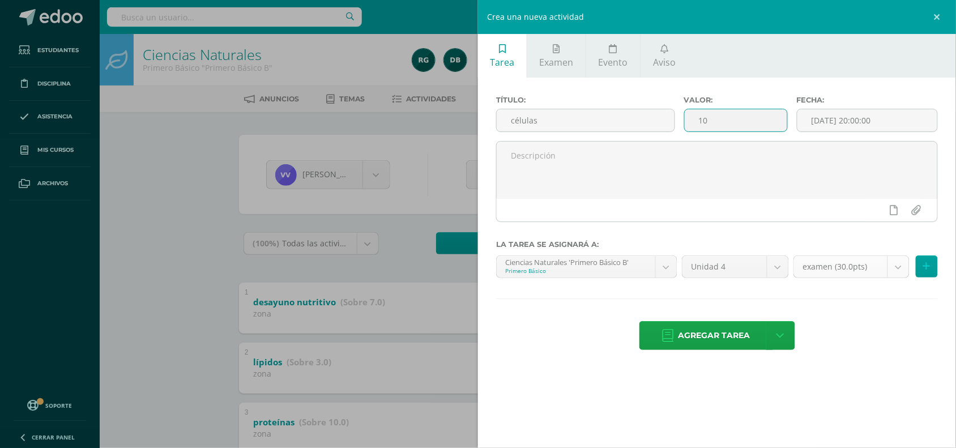
type input "10"
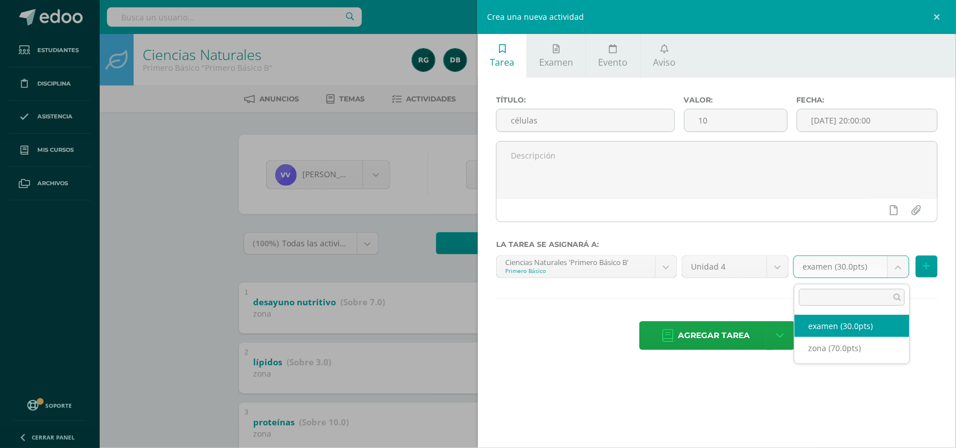
click at [896, 275] on body "Estudiantes Disciplina Asistencia Mis cursos Archivos Soporte Centro de ayuda Ú…" at bounding box center [478, 354] width 956 height 709
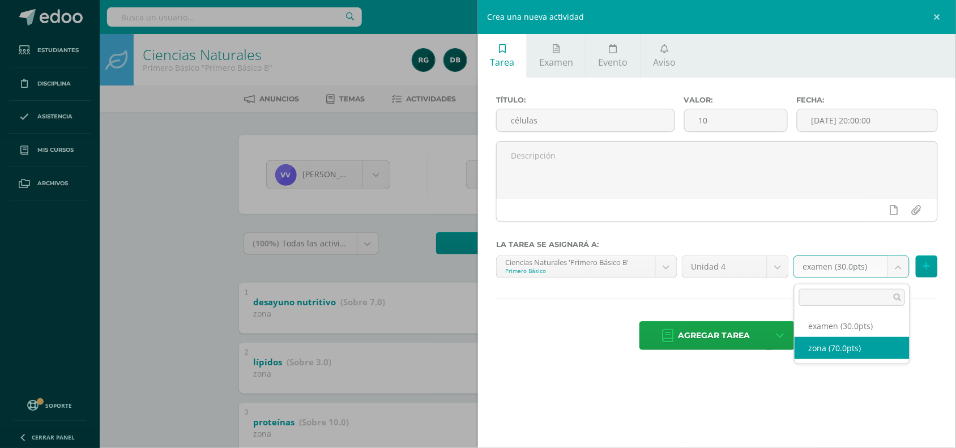
select select "107611"
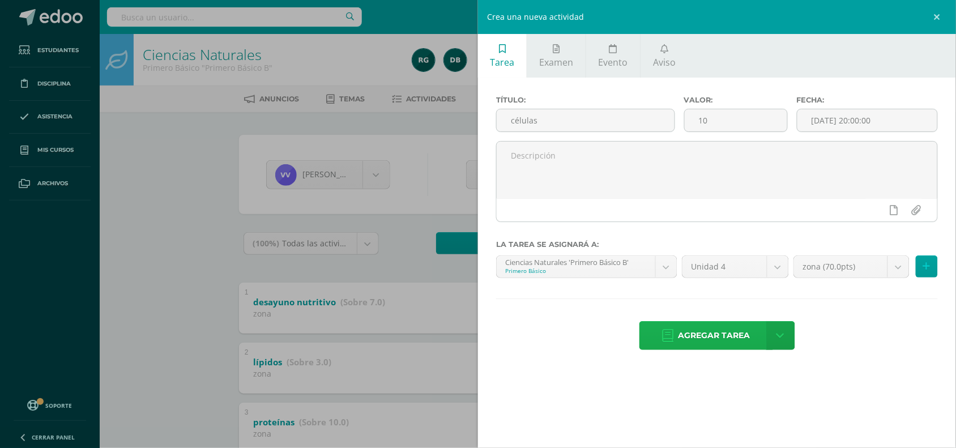
click at [744, 333] on span "Agregar tarea" at bounding box center [715, 336] width 72 height 28
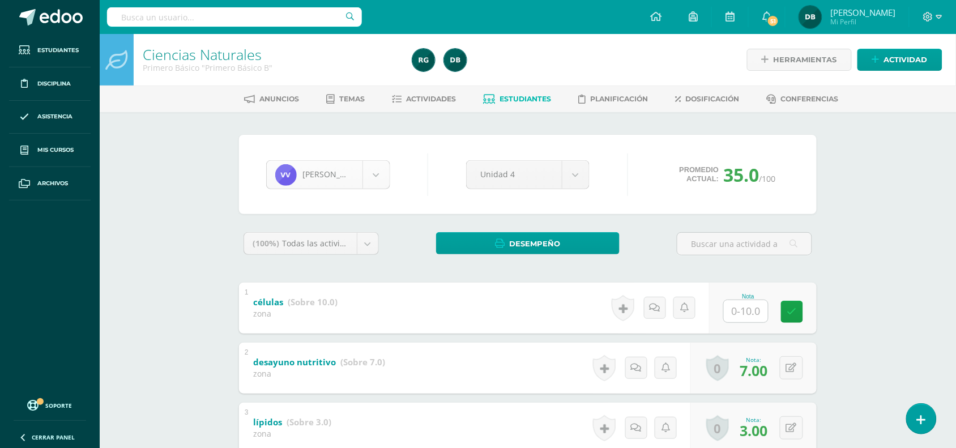
scroll to position [781, 0]
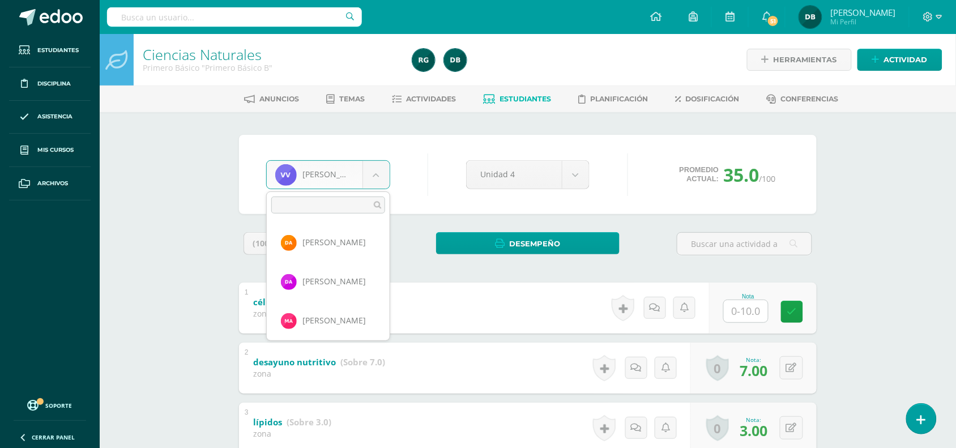
click at [372, 168] on body "Tarea asignada exitosamente Estudiantes Disciplina Asistencia Mis cursos Archiv…" at bounding box center [478, 384] width 956 height 769
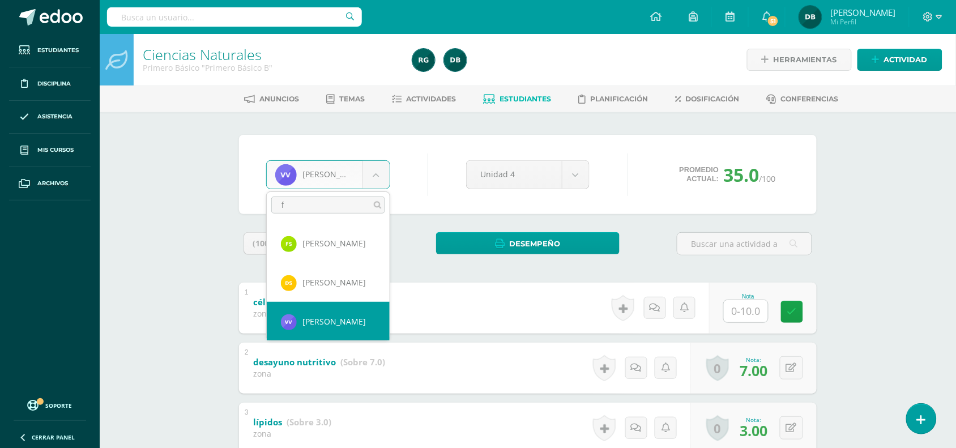
scroll to position [0, 0]
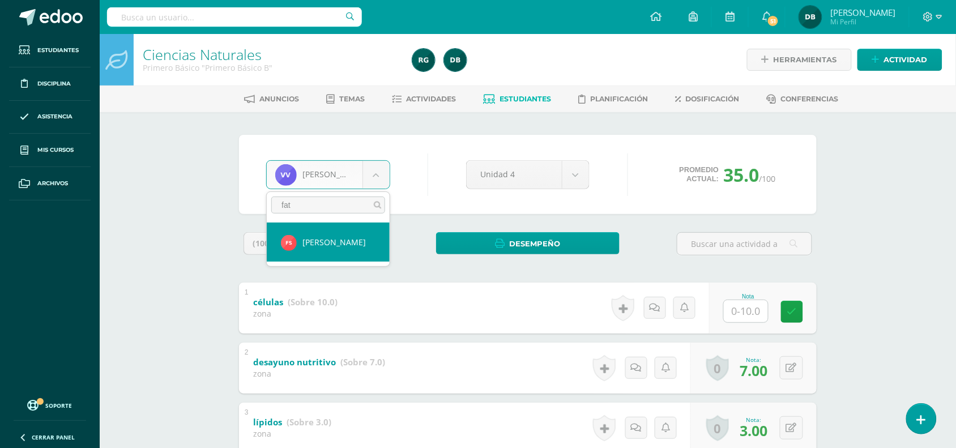
type input "fat"
select select "915"
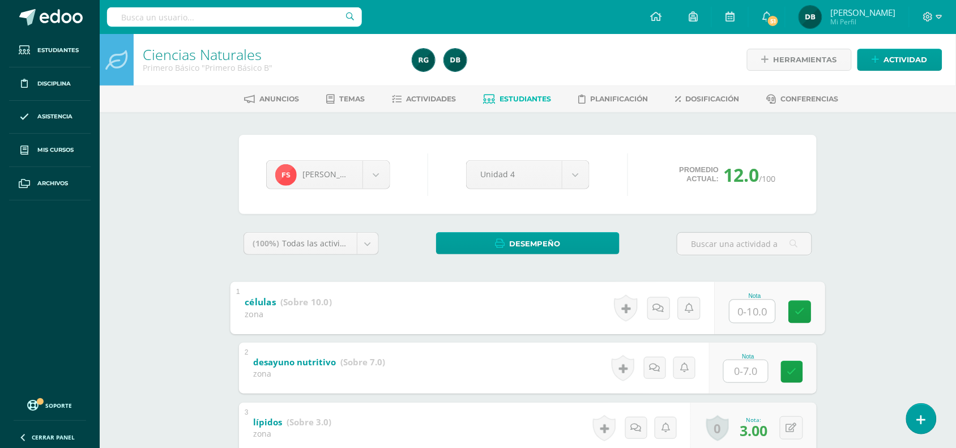
click at [760, 310] on input "text" at bounding box center [752, 311] width 45 height 23
type input "1"
type input "8"
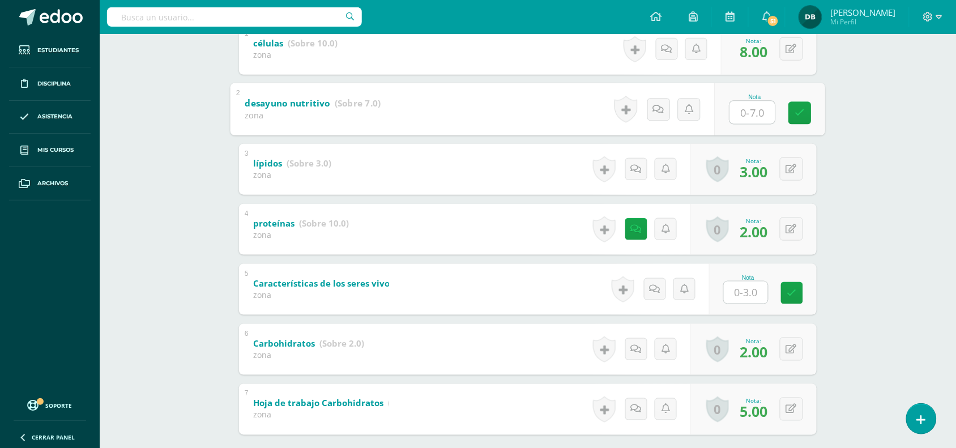
scroll to position [258, 0]
click at [907, 196] on div "Ciencias Naturales Primero Básico "Primero Básico B" Herramientas Detalle de as…" at bounding box center [528, 143] width 857 height 735
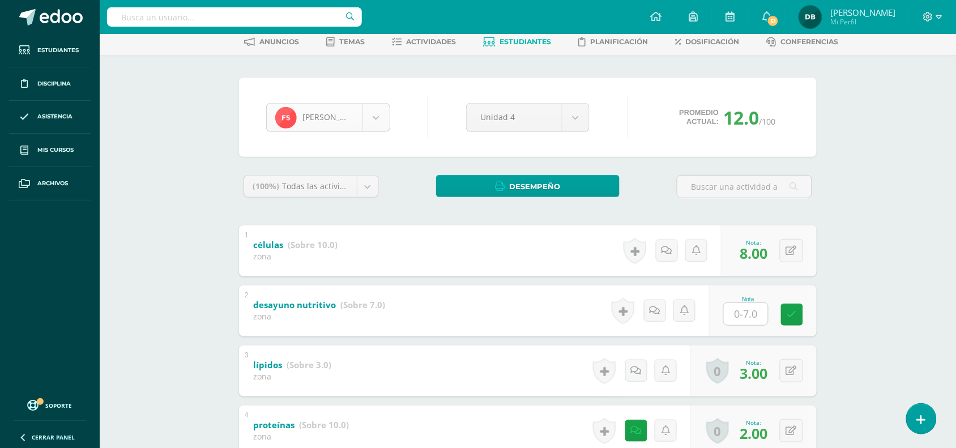
scroll to position [663, 0]
click at [377, 109] on body "Estudiantes Disciplina Asistencia Mis cursos Archivos Soporte Centro de ayuda Ú…" at bounding box center [478, 327] width 956 height 769
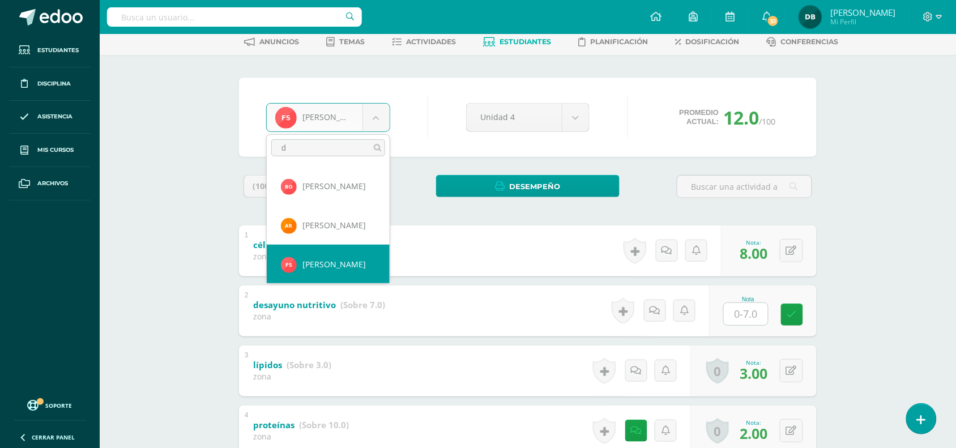
scroll to position [0, 0]
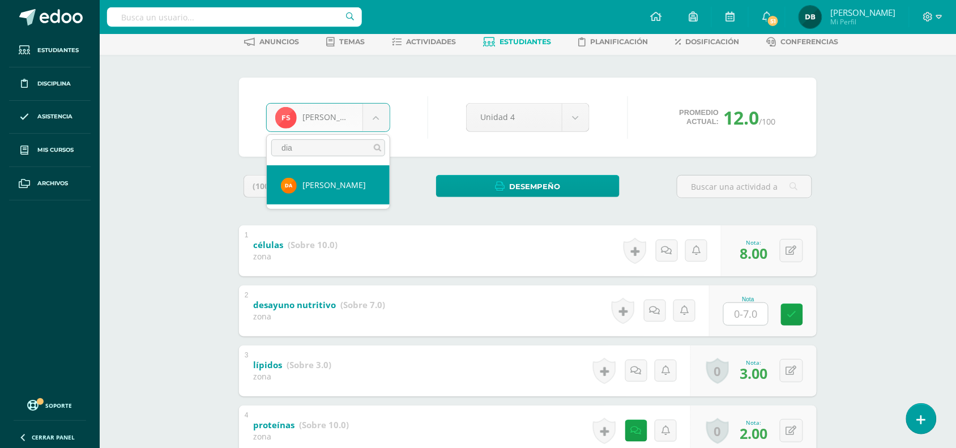
type input "dia"
select select "497"
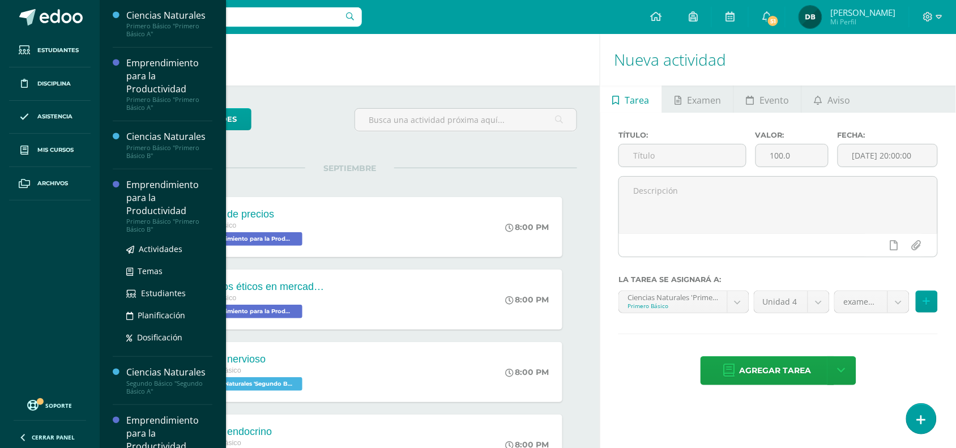
click at [144, 196] on div "Emprendimiento para la Productividad" at bounding box center [169, 197] width 86 height 39
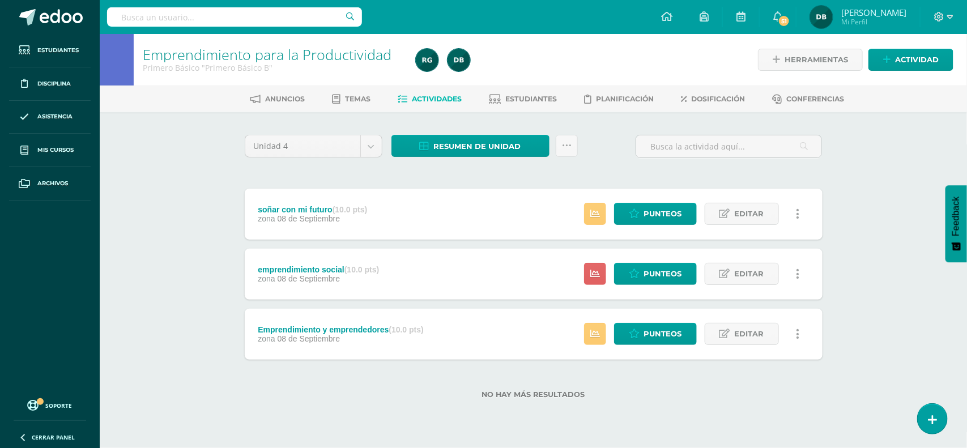
click at [449, 96] on span "Actividades" at bounding box center [437, 99] width 50 height 8
click at [534, 100] on span "Estudiantes" at bounding box center [531, 99] width 52 height 8
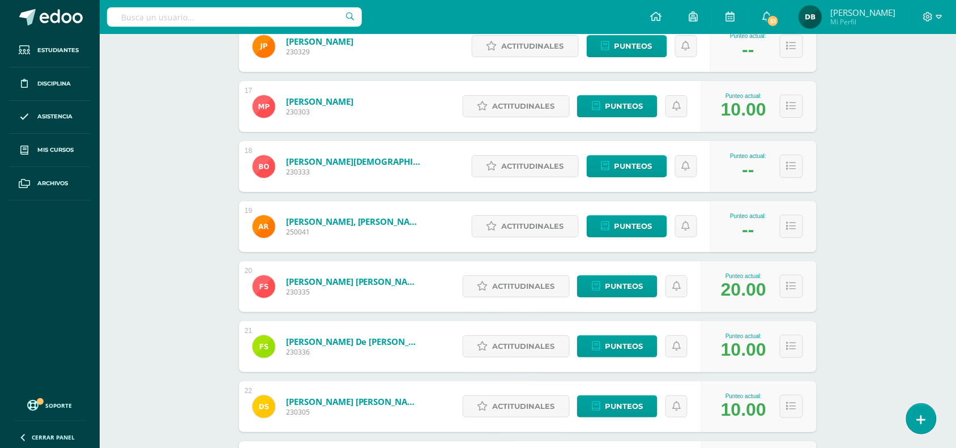
scroll to position [1135, 0]
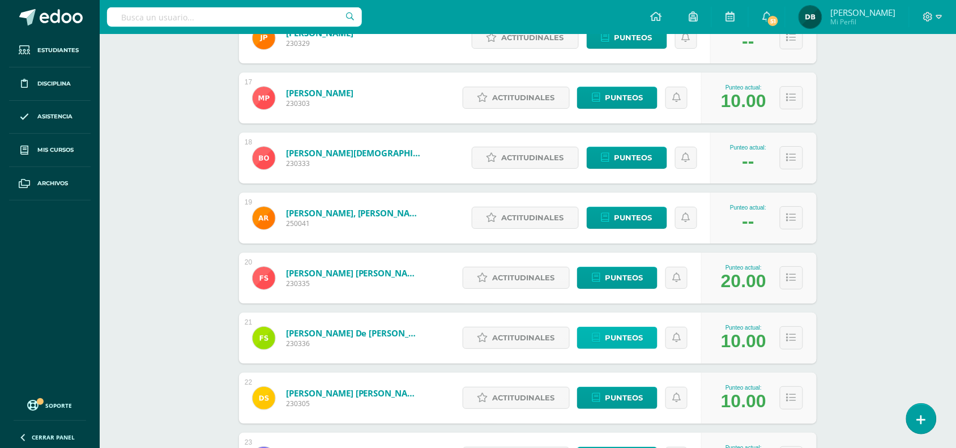
click at [625, 338] on span "Punteos" at bounding box center [624, 337] width 38 height 21
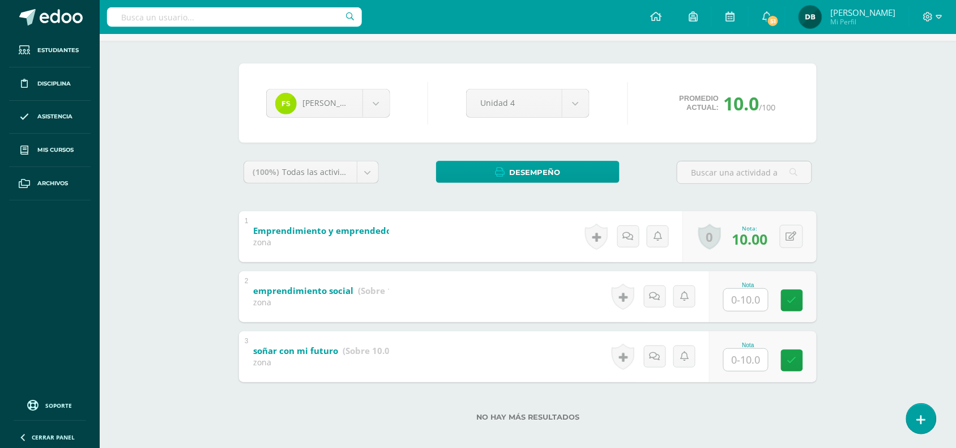
scroll to position [74, 0]
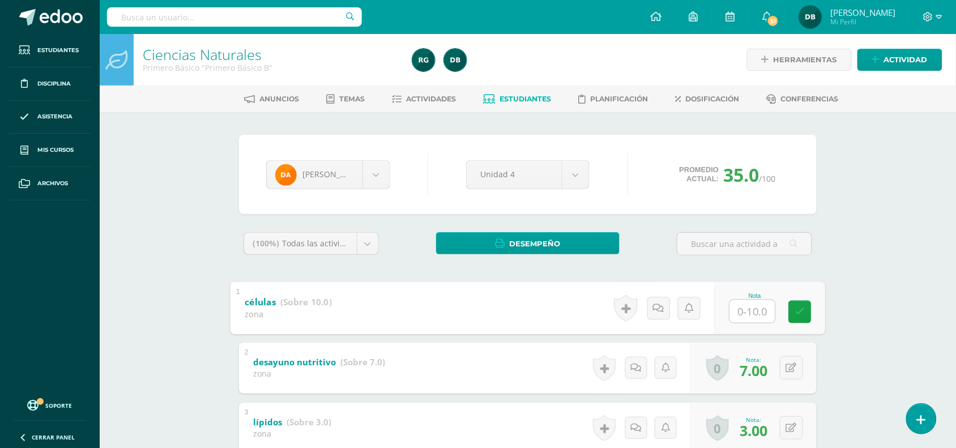
click at [743, 313] on input "text" at bounding box center [752, 311] width 45 height 23
type input "10"
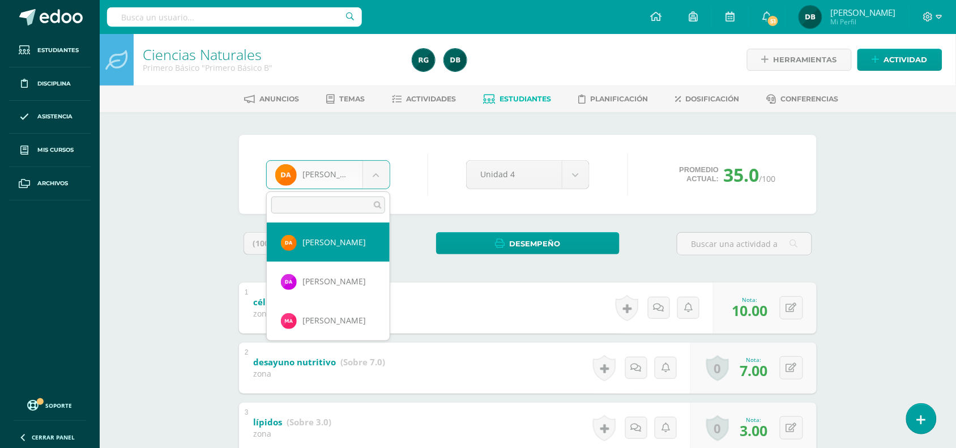
click at [380, 182] on body "Estudiantes Disciplina Asistencia Mis cursos Archivos Soporte Centro de ayuda Ú…" at bounding box center [478, 384] width 956 height 769
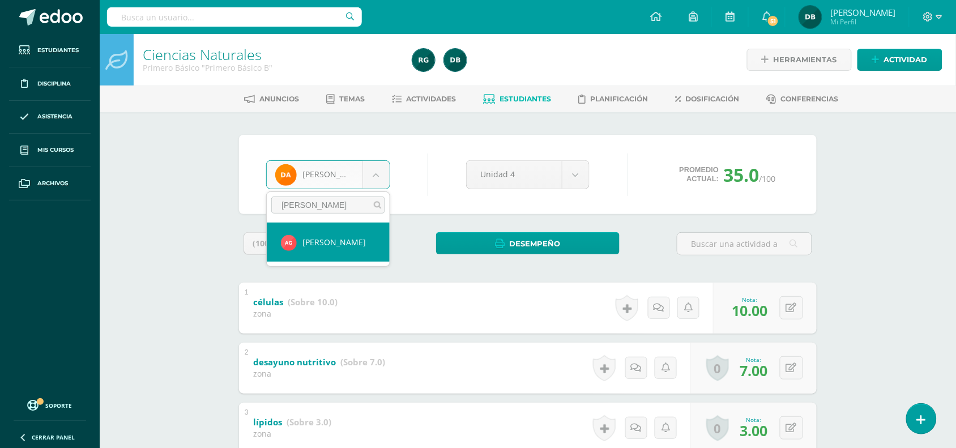
type input "[PERSON_NAME]"
select select "199"
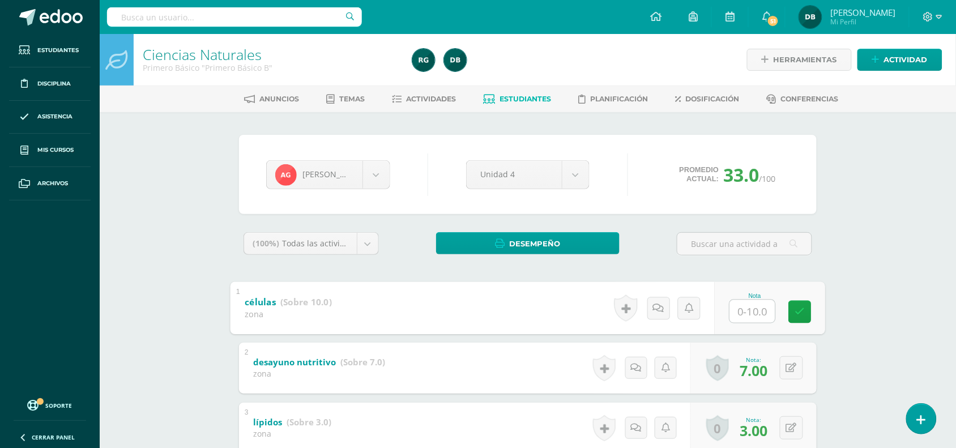
click at [761, 312] on input "text" at bounding box center [752, 311] width 45 height 23
type input "10"
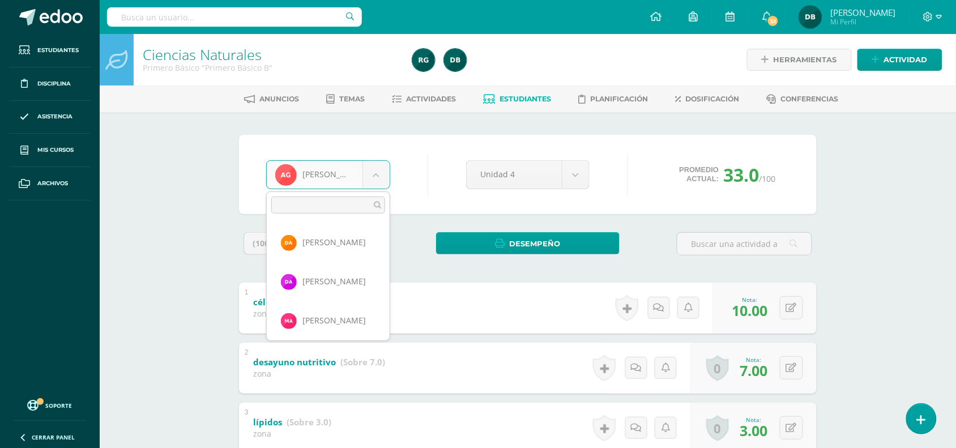
scroll to position [233, 0]
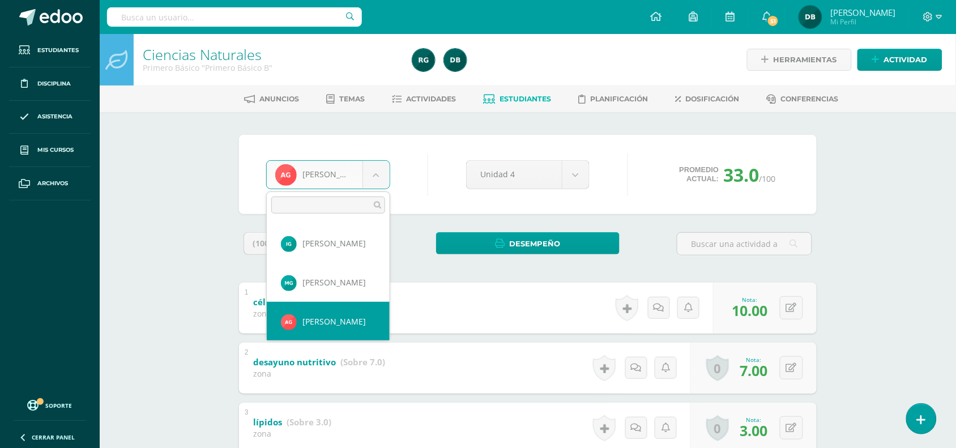
click at [381, 174] on body "Estudiantes Disciplina Asistencia Mis cursos Archivos Soporte Centro de ayuda Ú…" at bounding box center [478, 384] width 956 height 769
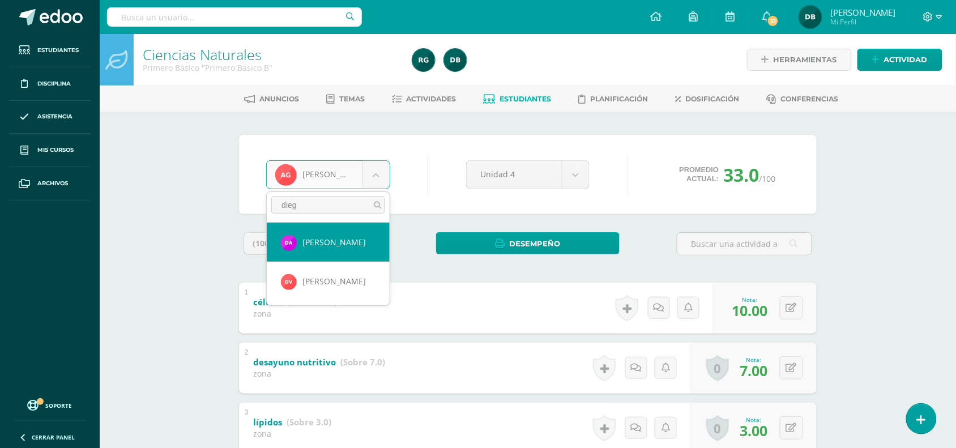
type input "dieg"
select select "217"
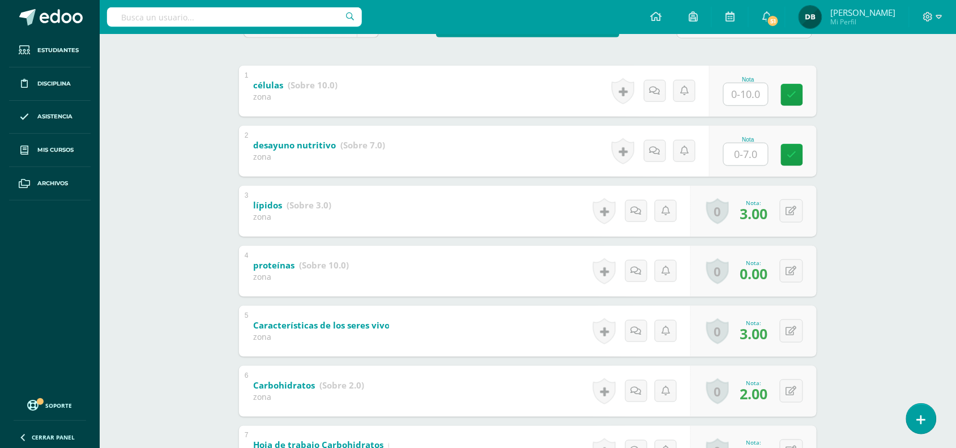
scroll to position [306, 0]
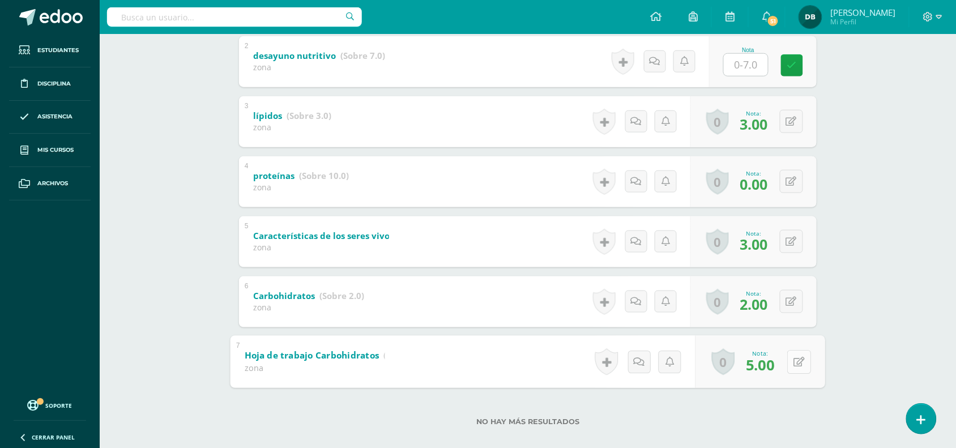
click at [794, 357] on icon at bounding box center [799, 362] width 11 height 10
type input "6"
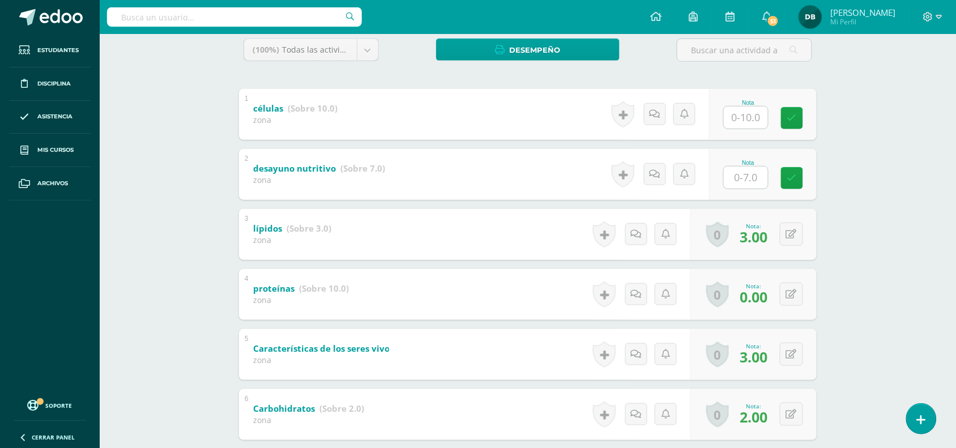
scroll to position [193, 0]
click at [752, 118] on input "text" at bounding box center [752, 118] width 45 height 23
type input "10"
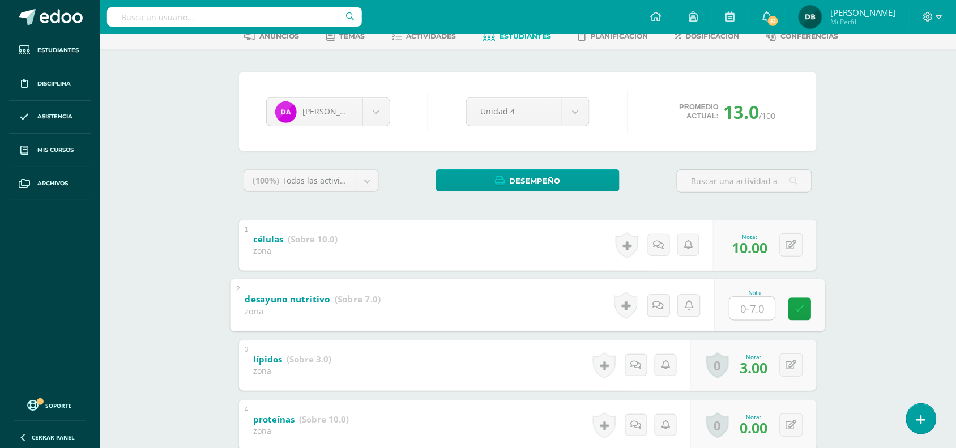
scroll to position [62, 0]
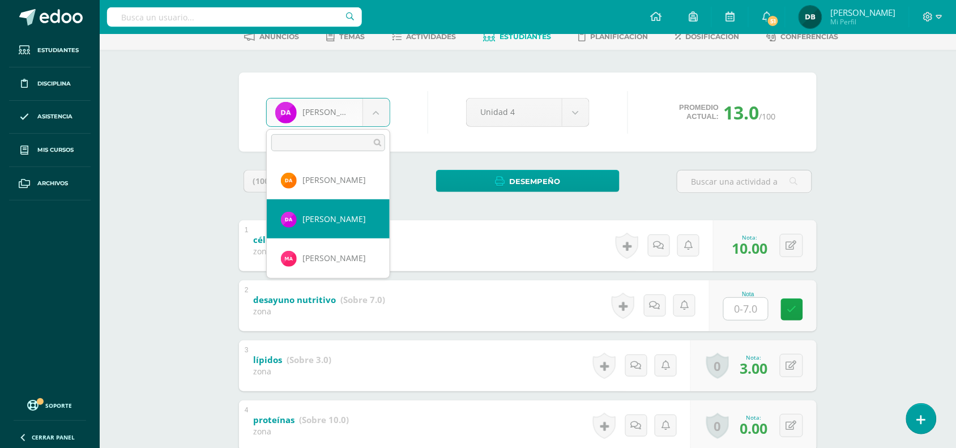
click at [374, 101] on body "Estudiantes Disciplina Asistencia Mis cursos Archivos Soporte Centro de ayuda Ú…" at bounding box center [478, 322] width 956 height 769
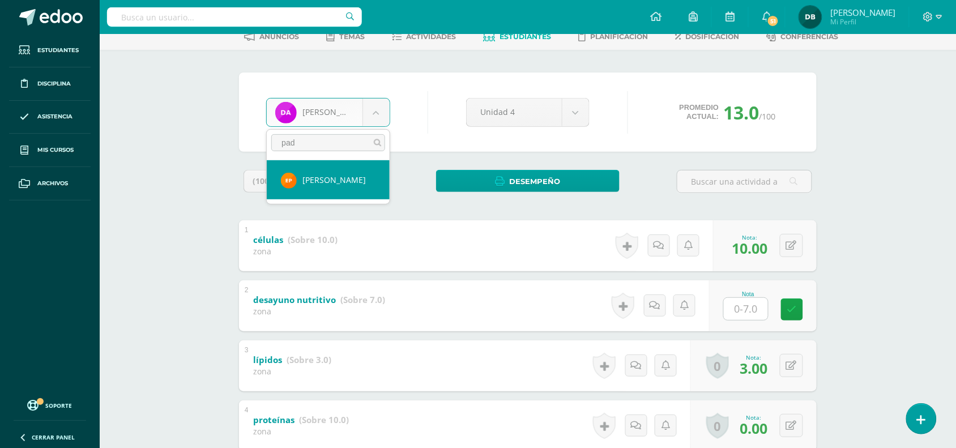
type input "pad"
select select "201"
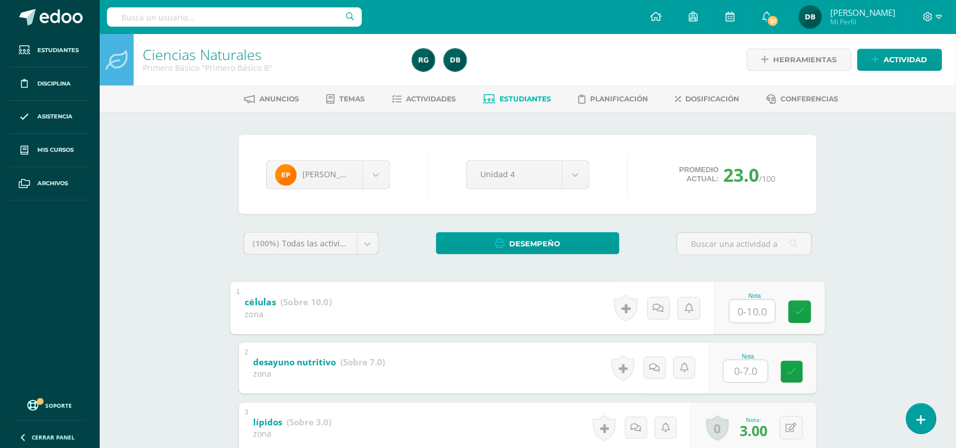
click at [753, 310] on input "text" at bounding box center [752, 311] width 45 height 23
type input "10"
type input "7"
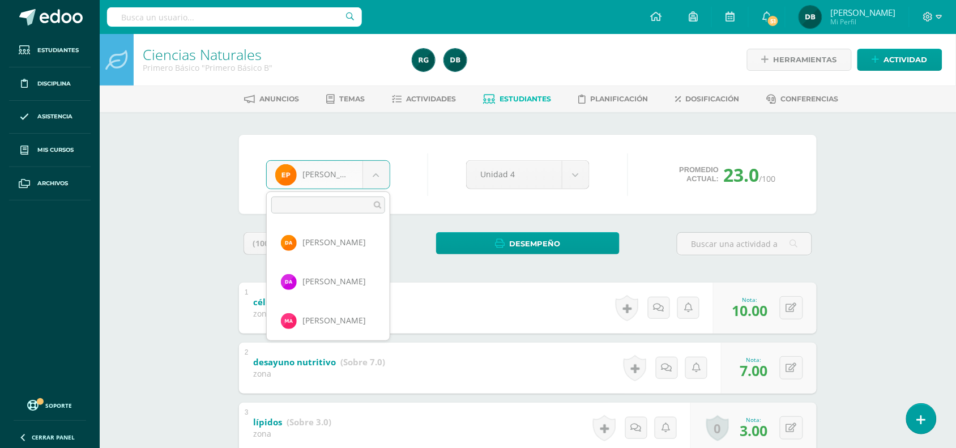
click at [384, 177] on body "Estudiantes Disciplina Asistencia Mis cursos Archivos Soporte Centro de ayuda Ú…" at bounding box center [478, 384] width 956 height 769
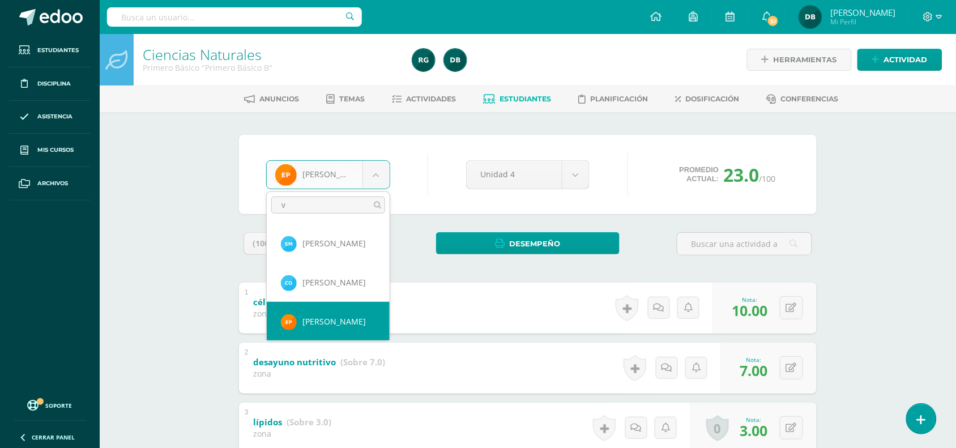
scroll to position [0, 0]
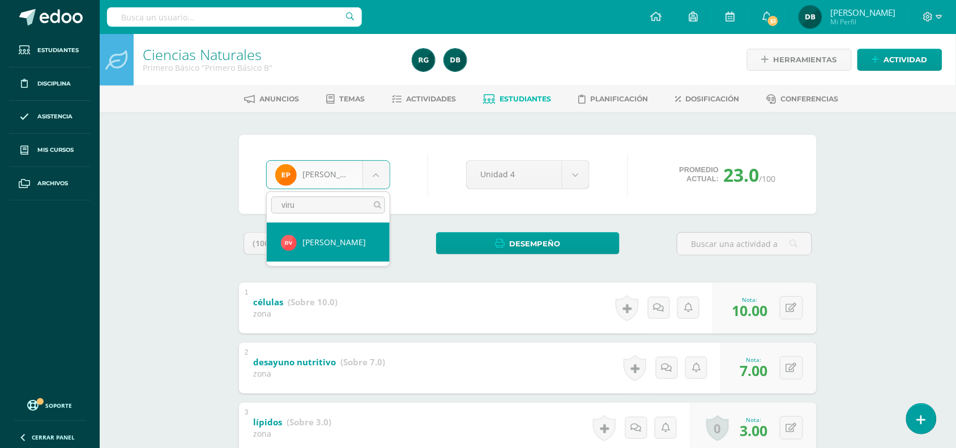
type input "viru"
select select "916"
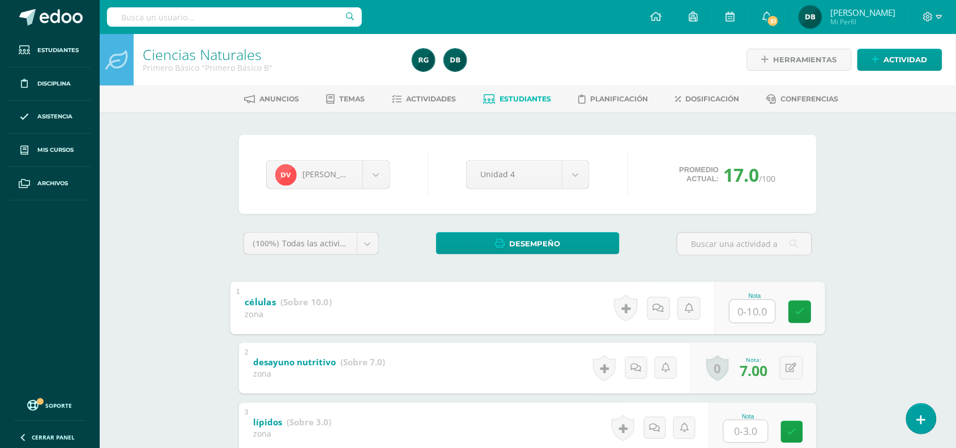
click at [764, 305] on input "text" at bounding box center [752, 311] width 45 height 23
type input "10"
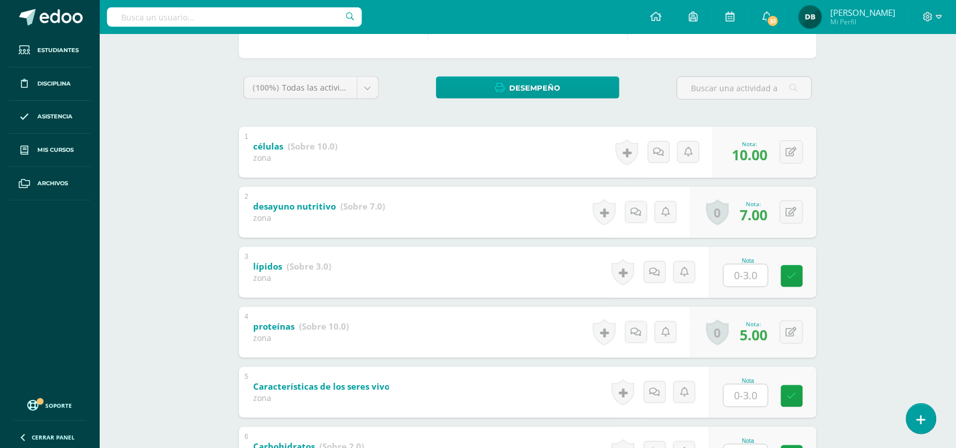
scroll to position [156, 0]
click at [742, 282] on input "text" at bounding box center [752, 274] width 45 height 23
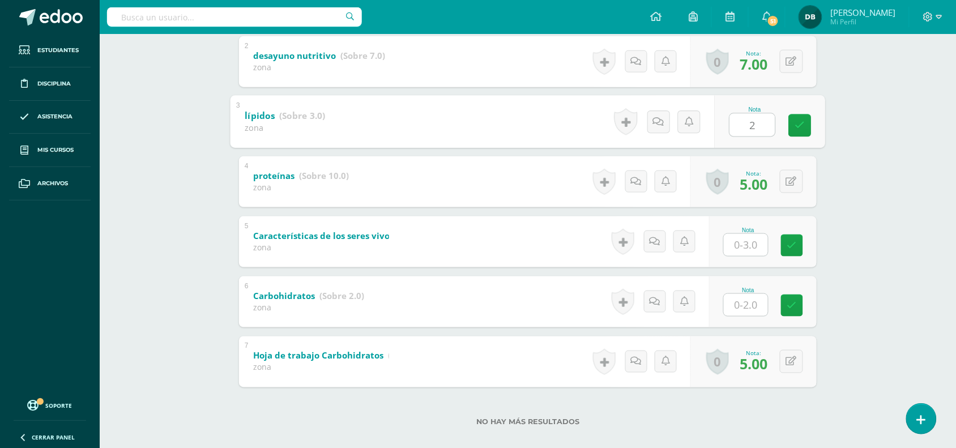
scroll to position [307, 0]
type input "2"
click at [751, 246] on input "text" at bounding box center [752, 244] width 45 height 23
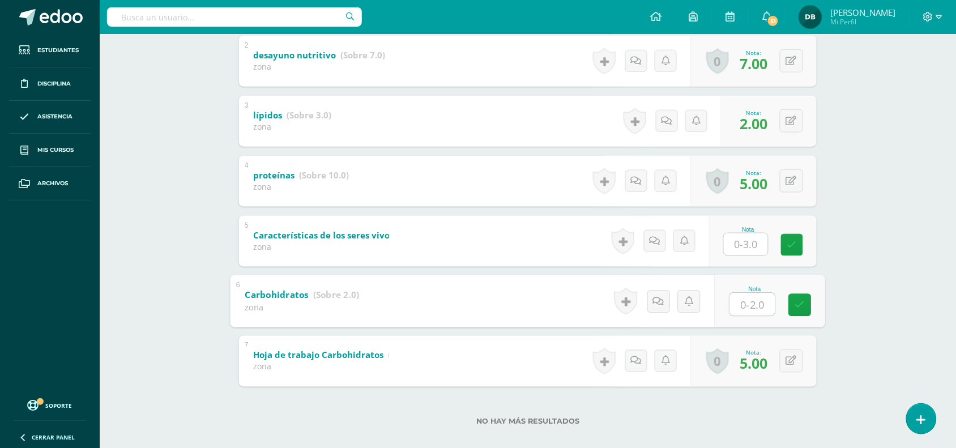
click at [745, 300] on input "text" at bounding box center [752, 304] width 45 height 23
type input "2"
click at [752, 249] on input "text" at bounding box center [752, 244] width 45 height 23
type input "2"
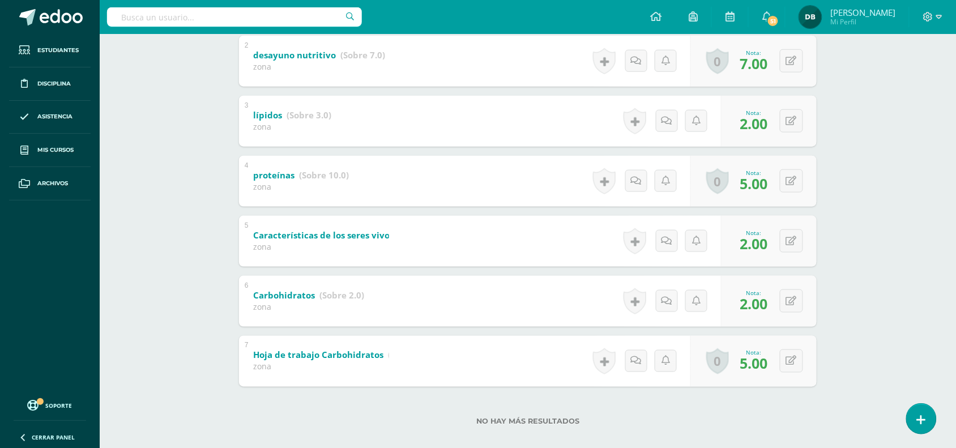
scroll to position [0, 0]
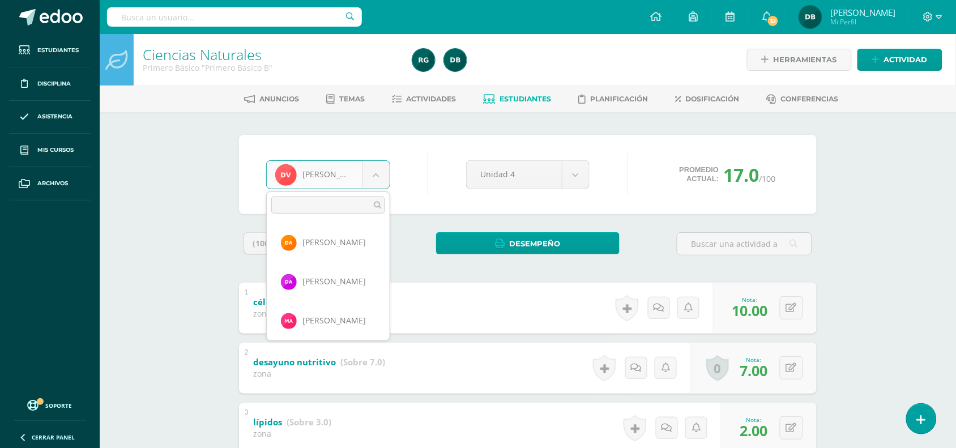
click at [380, 176] on body "Estudiantes Disciplina Asistencia Mis cursos Archivos Soporte Centro de ayuda Ú…" at bounding box center [478, 384] width 956 height 769
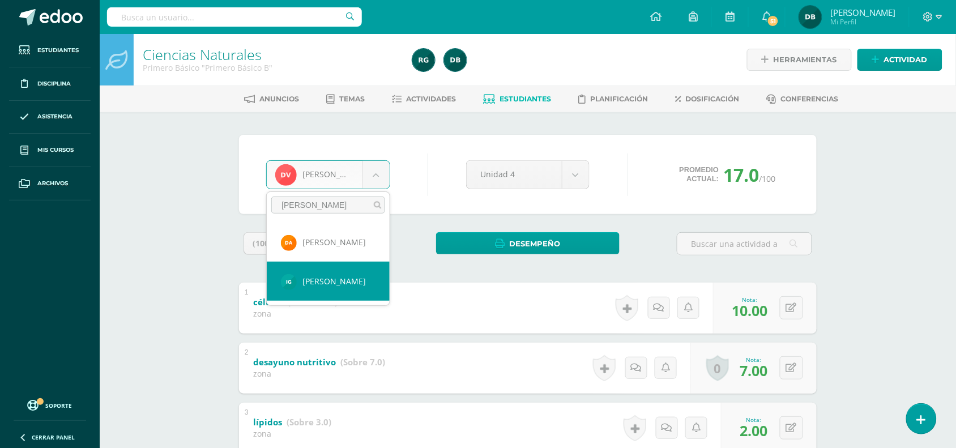
type input "ian"
select select "801"
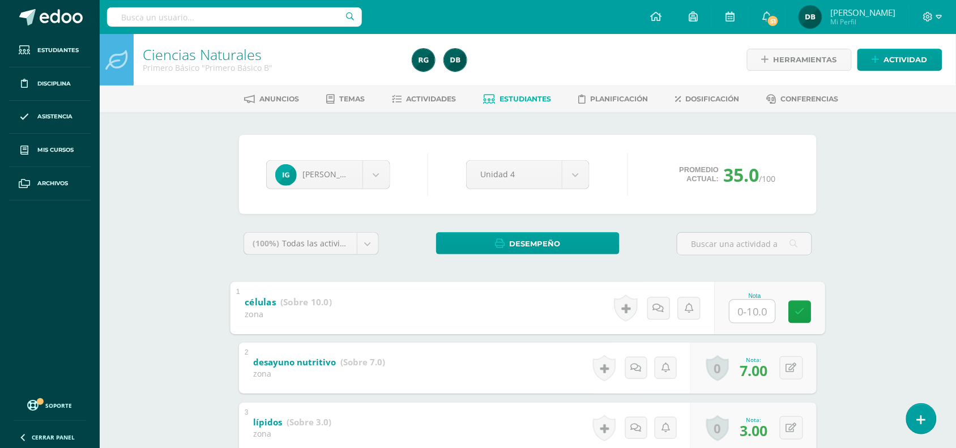
click at [754, 306] on input "text" at bounding box center [752, 311] width 45 height 23
type input "10"
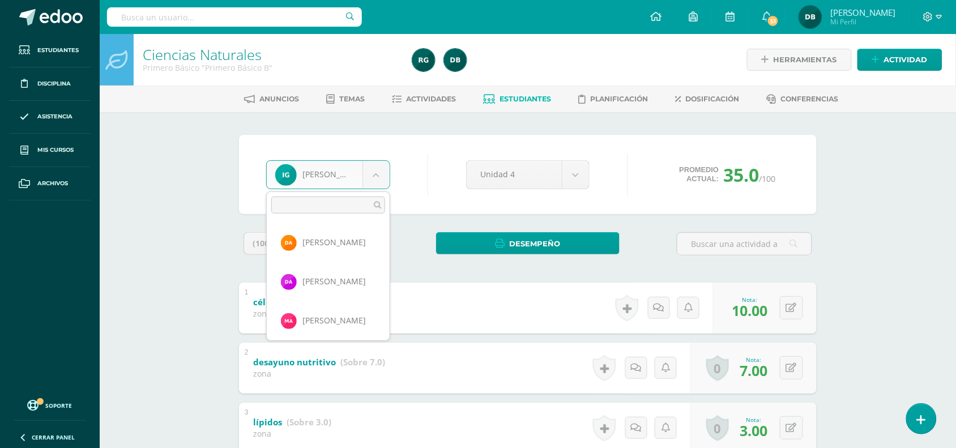
click at [384, 173] on body "Estudiantes Disciplina Asistencia Mis cursos Archivos Soporte Centro de ayuda Ú…" at bounding box center [478, 384] width 956 height 769
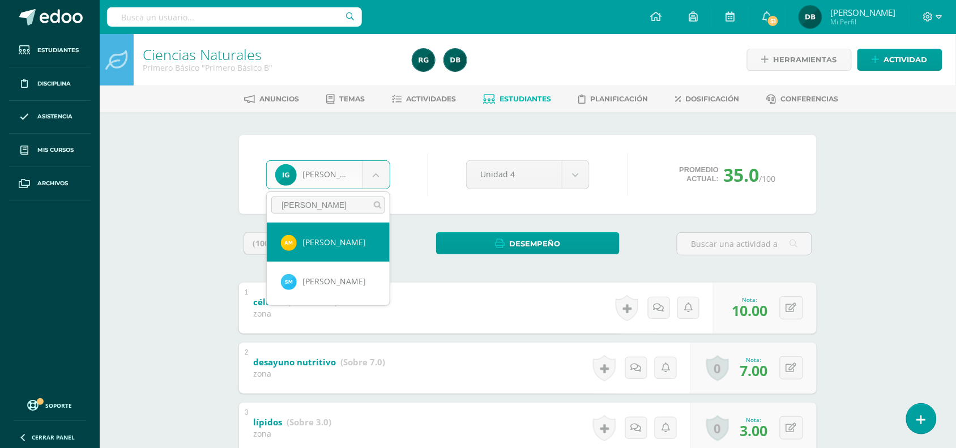
type input "[PERSON_NAME]"
select select "505"
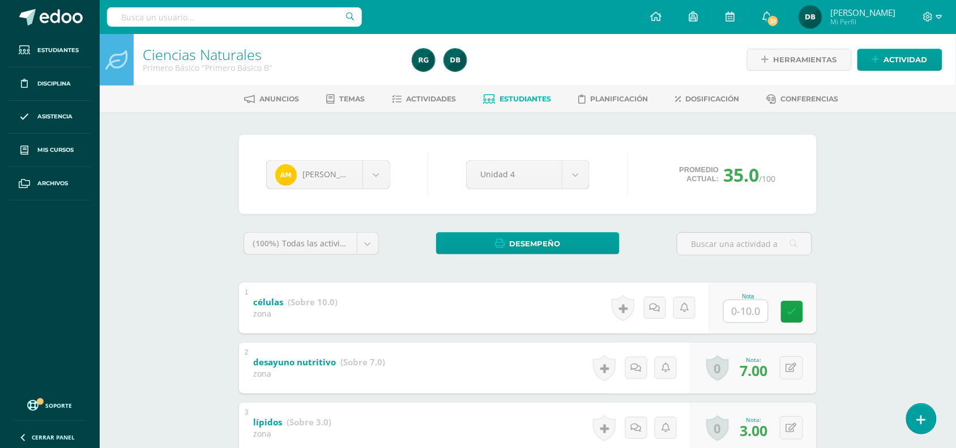
click at [740, 318] on input "text" at bounding box center [746, 311] width 44 height 22
click at [740, 318] on input "text" at bounding box center [752, 311] width 45 height 23
type input "8"
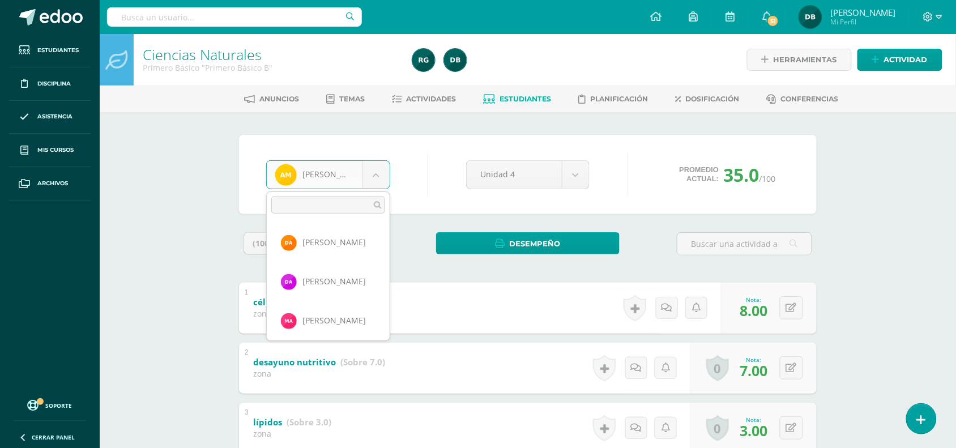
click at [387, 171] on body "Estudiantes Disciplina Asistencia Mis cursos Archivos Soporte Centro de ayuda Ú…" at bounding box center [478, 384] width 956 height 769
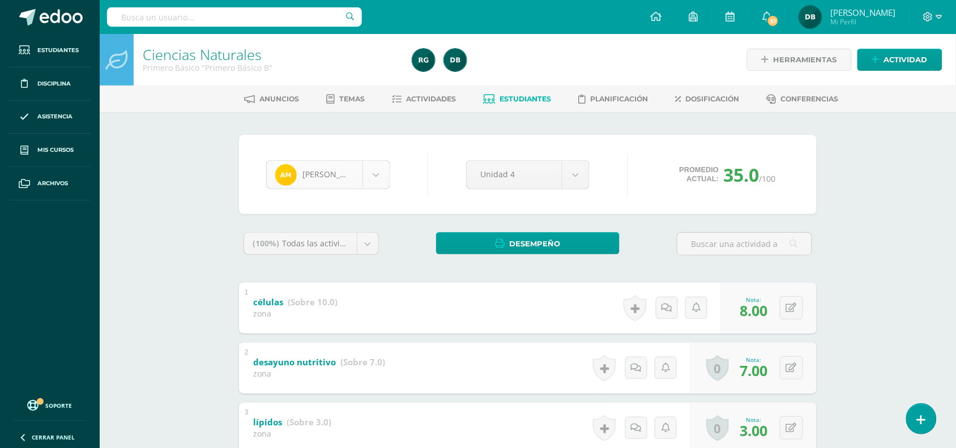
click at [387, 171] on body "Estudiantes Disciplina Asistencia Mis cursos Archivos Soporte Centro de ayuda Ú…" at bounding box center [478, 384] width 956 height 769
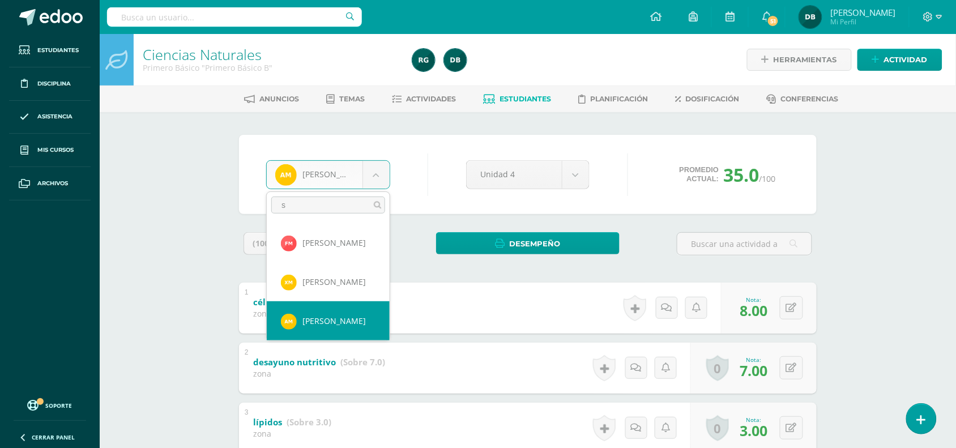
scroll to position [0, 0]
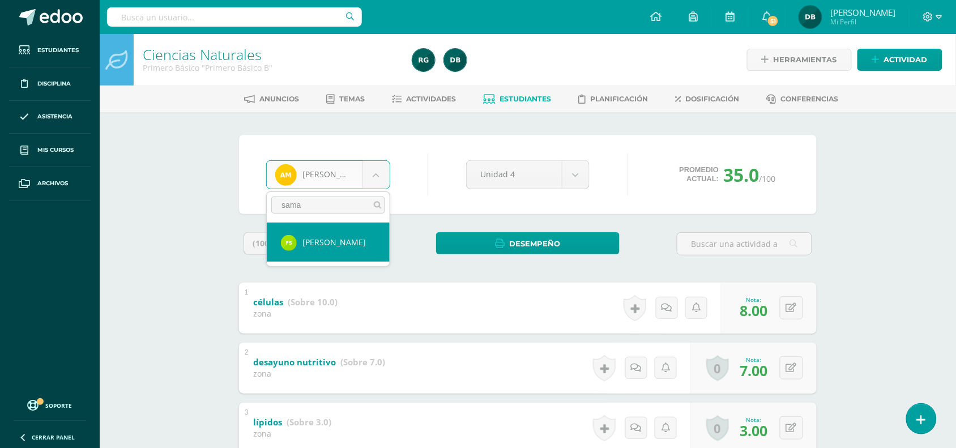
type input "sama"
select select "512"
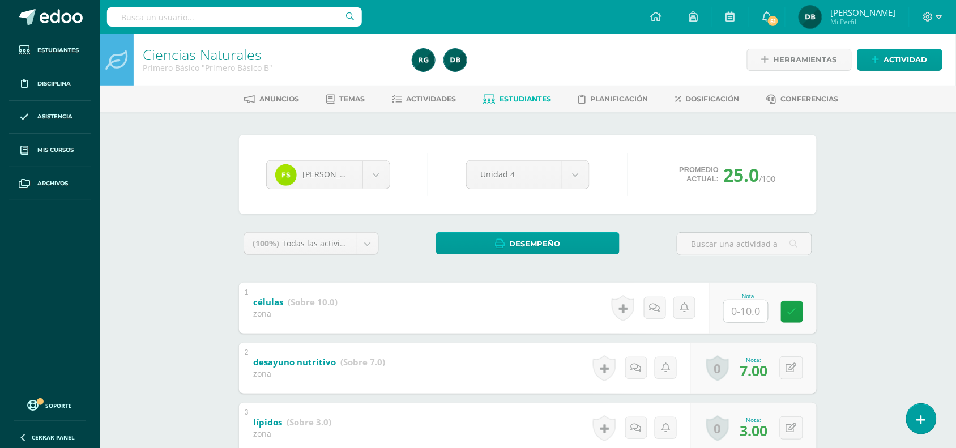
click at [750, 312] on input "text" at bounding box center [746, 311] width 44 height 22
type input "10"
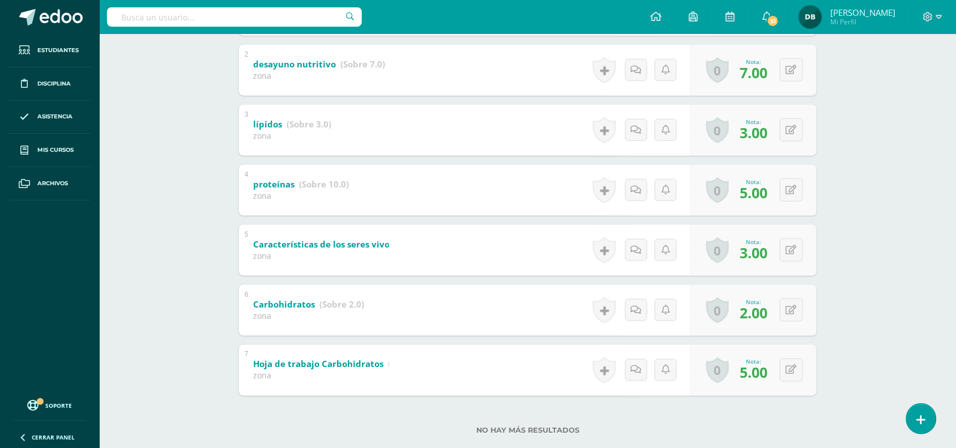
scroll to position [321, 0]
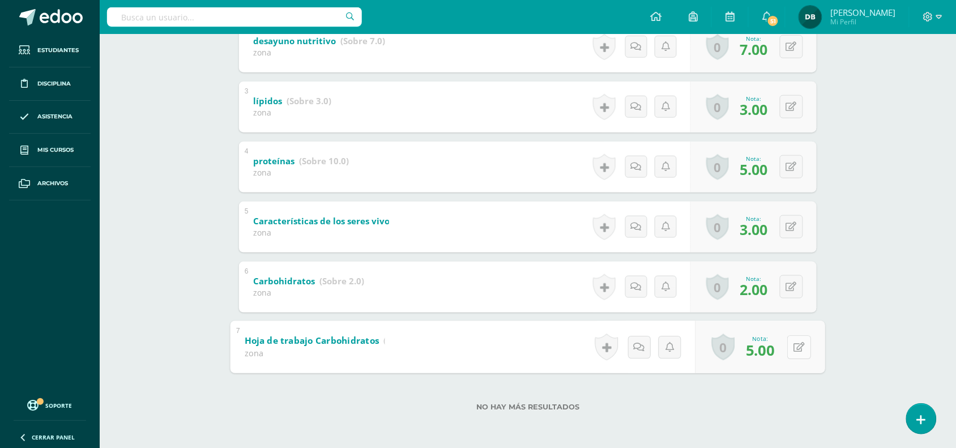
click at [802, 346] on button at bounding box center [799, 347] width 24 height 24
type input "10"
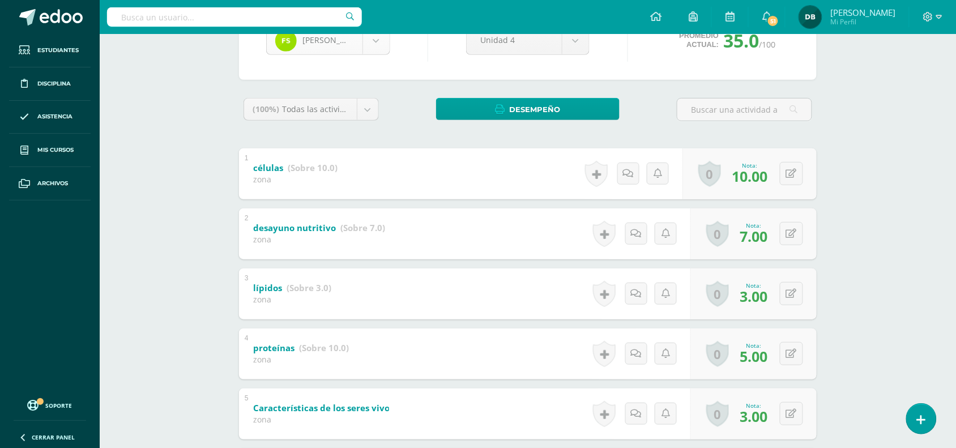
scroll to position [703, 0]
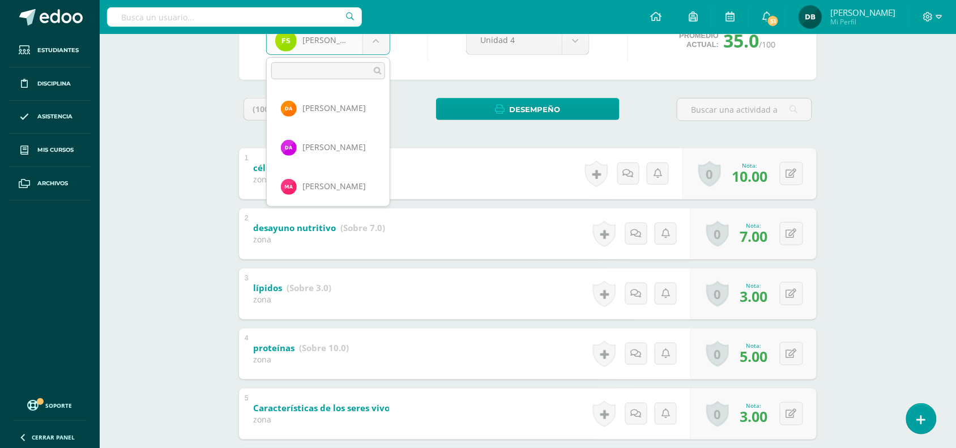
click at [381, 48] on body "Estudiantes Disciplina Asistencia Mis cursos Archivos Soporte Centro de ayuda Ú…" at bounding box center [478, 250] width 956 height 769
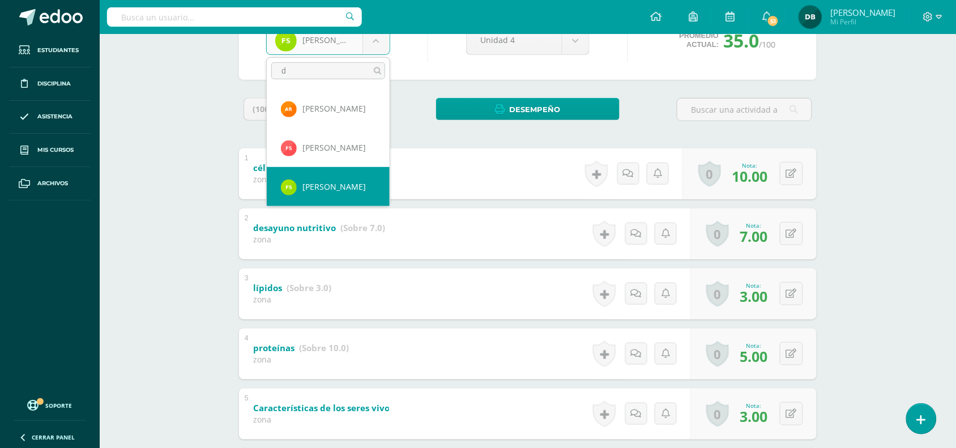
scroll to position [0, 0]
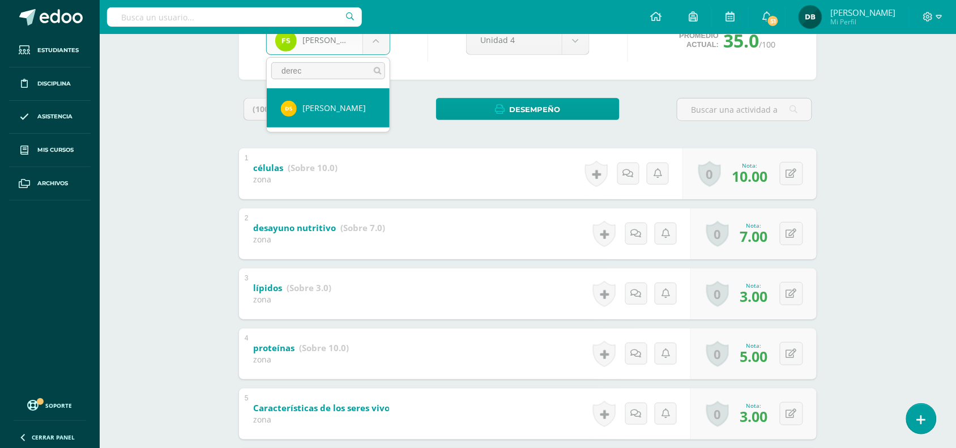
type input "derec"
select select "214"
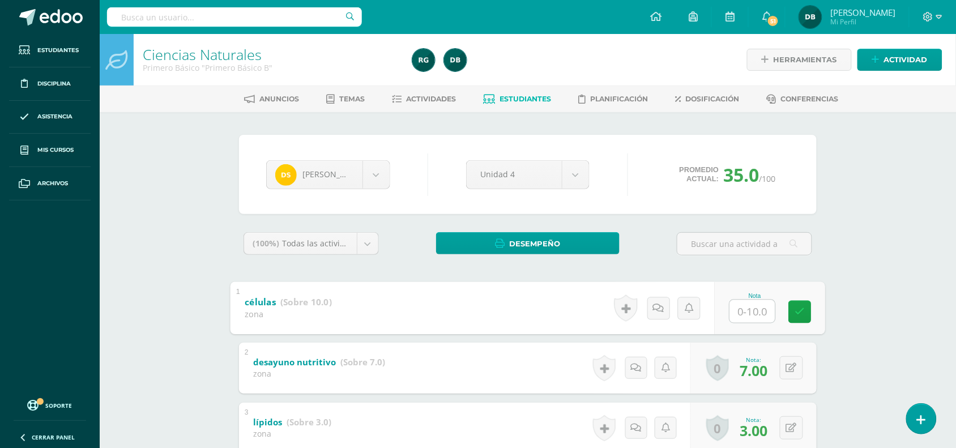
click at [767, 314] on input "text" at bounding box center [752, 311] width 45 height 23
type input "10"
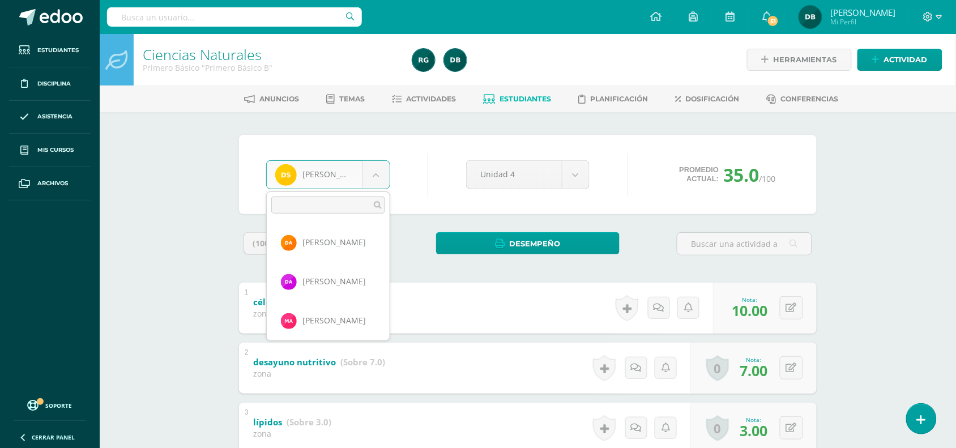
scroll to position [742, 0]
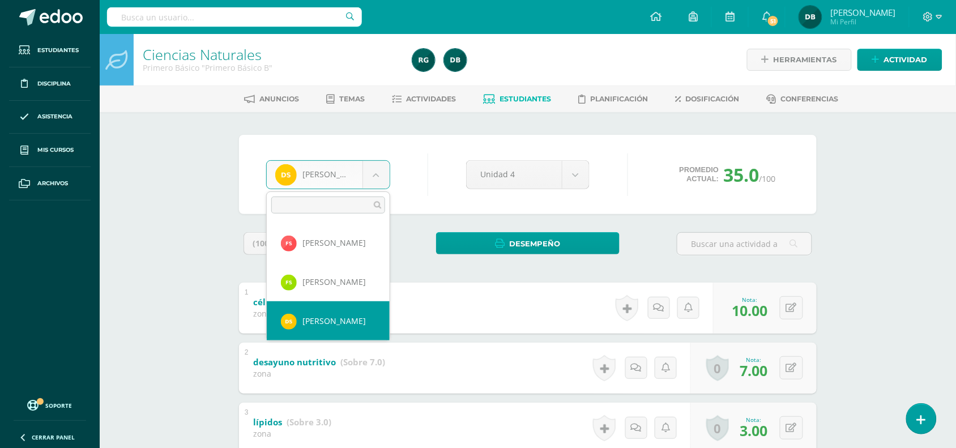
click at [370, 173] on body "Estudiantes Disciplina Asistencia Mis cursos Archivos Soporte Centro de ayuda Ú…" at bounding box center [478, 384] width 956 height 769
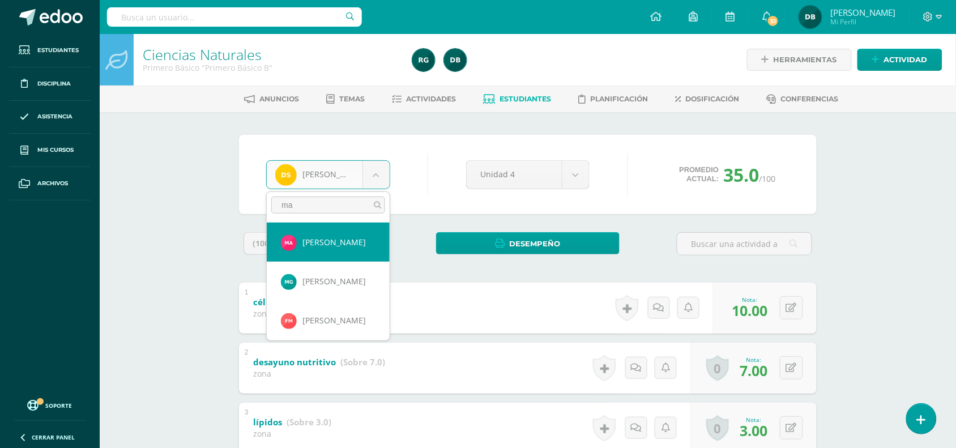
type input "ma"
select select "501"
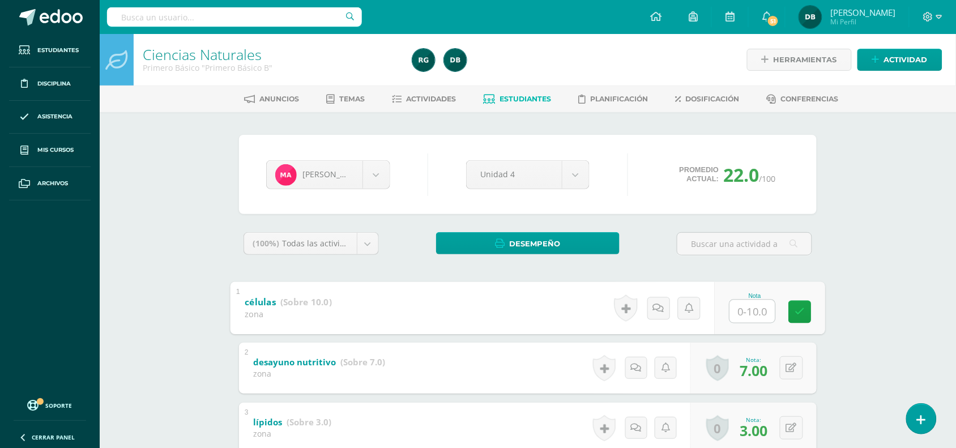
click at [748, 312] on input "text" at bounding box center [752, 311] width 45 height 23
type input "10"
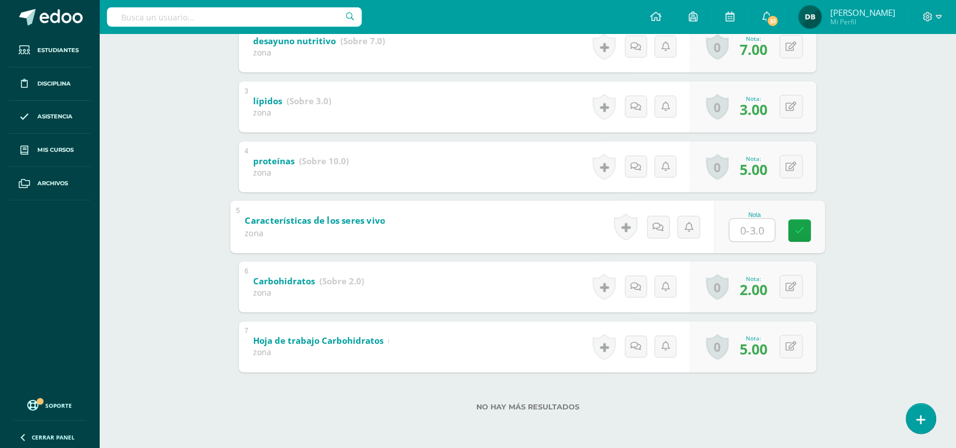
click at [734, 227] on input "text" at bounding box center [752, 230] width 45 height 23
type input "3"
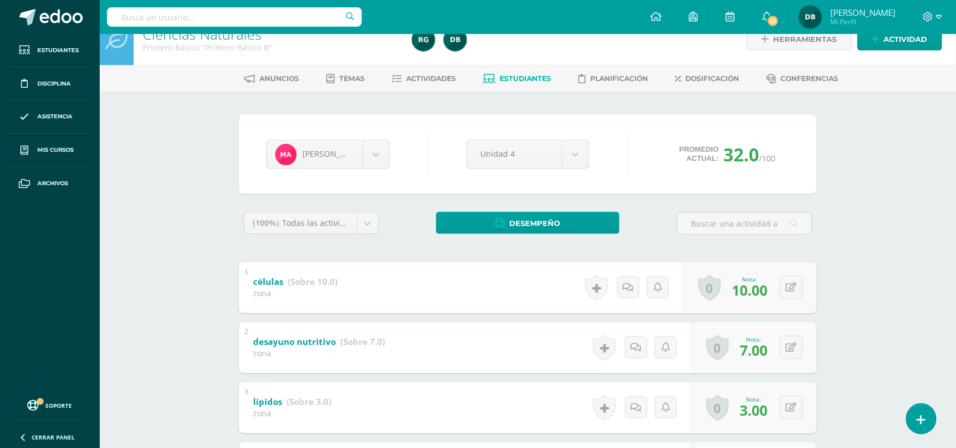
scroll to position [0, 0]
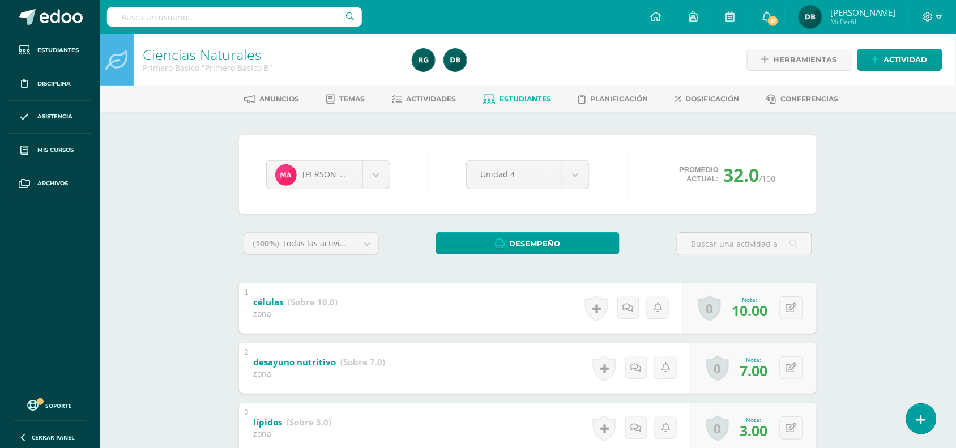
click at [374, 157] on div "[PERSON_NAME] [PERSON_NAME] [PERSON_NAME] [PERSON_NAME] [PERSON_NAME] [PERSON_N…" at bounding box center [528, 174] width 533 height 43
